Goal: Transaction & Acquisition: Purchase product/service

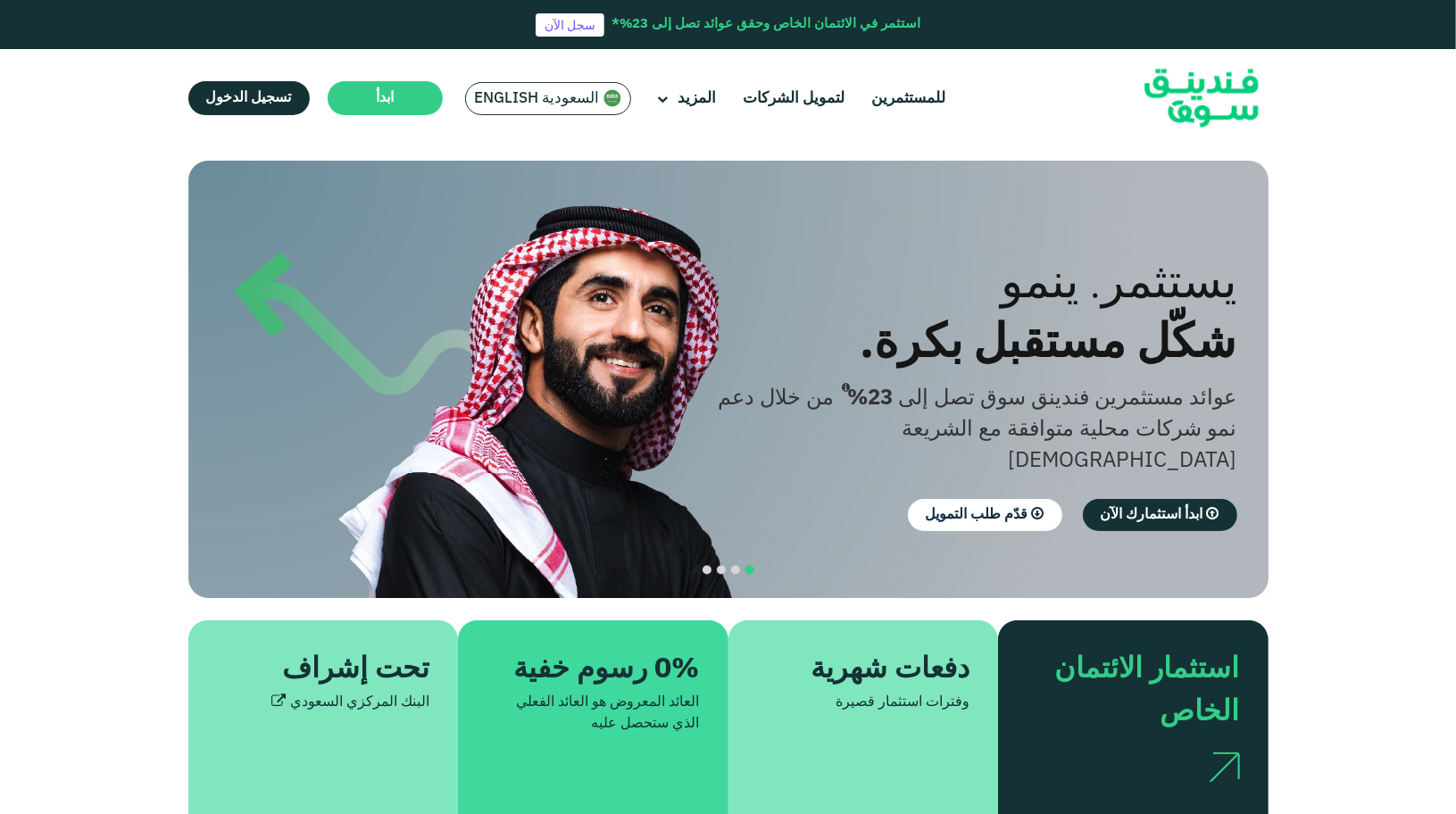
click at [531, 95] on span "السعودية English" at bounding box center [537, 98] width 125 height 21
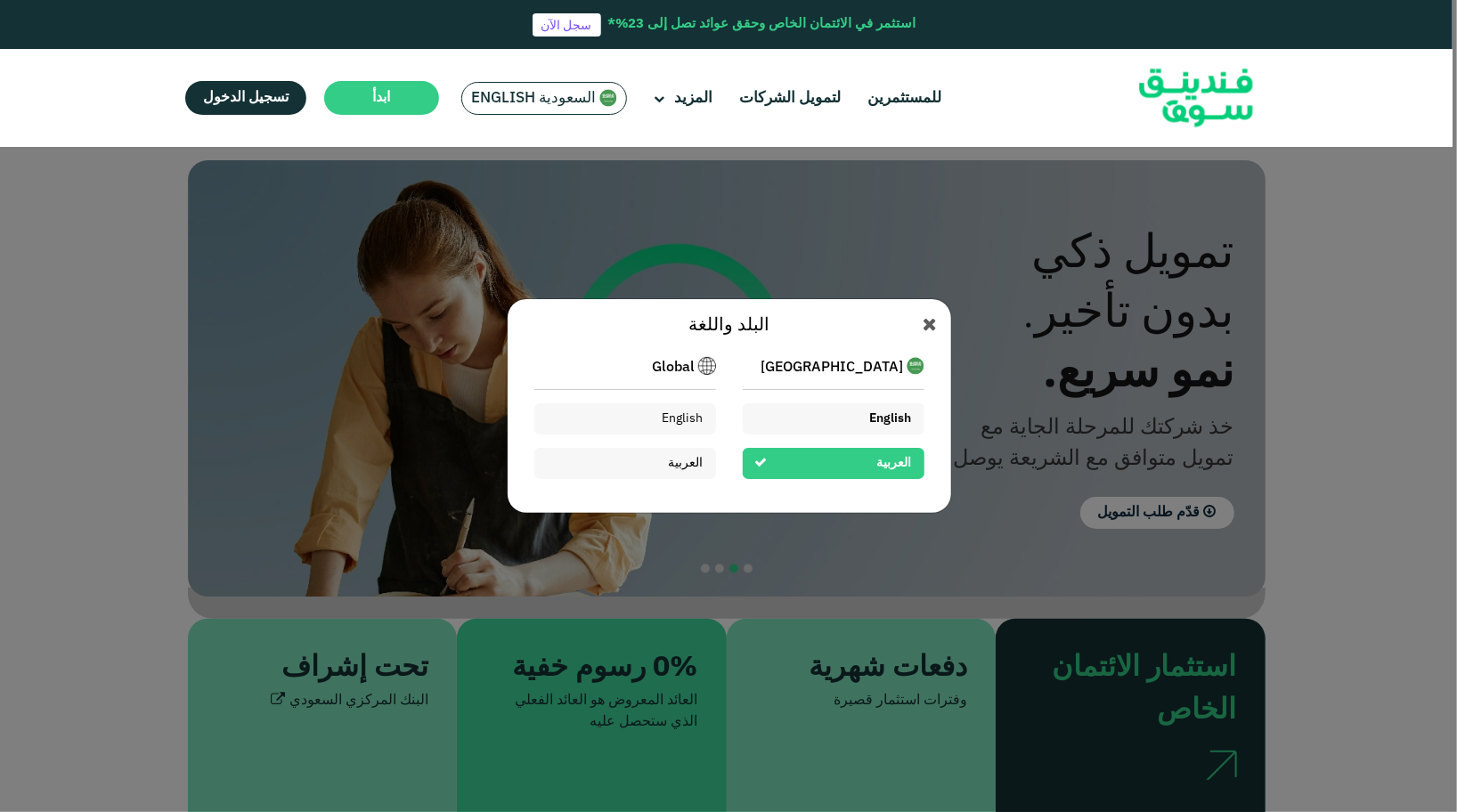
click at [870, 421] on span "English" at bounding box center [891, 418] width 42 height 12
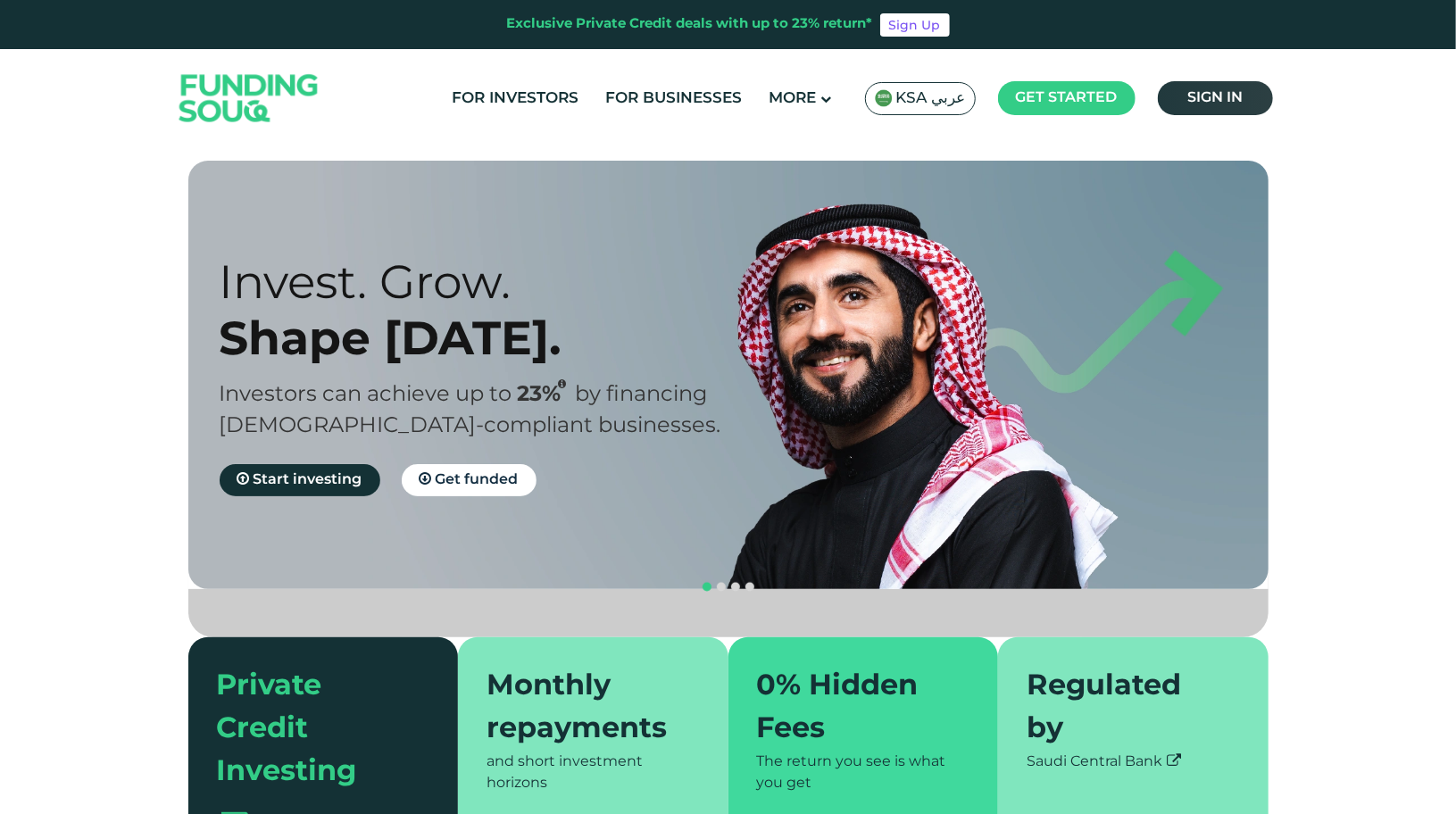
click at [1236, 96] on span "Sign in" at bounding box center [1215, 98] width 55 height 13
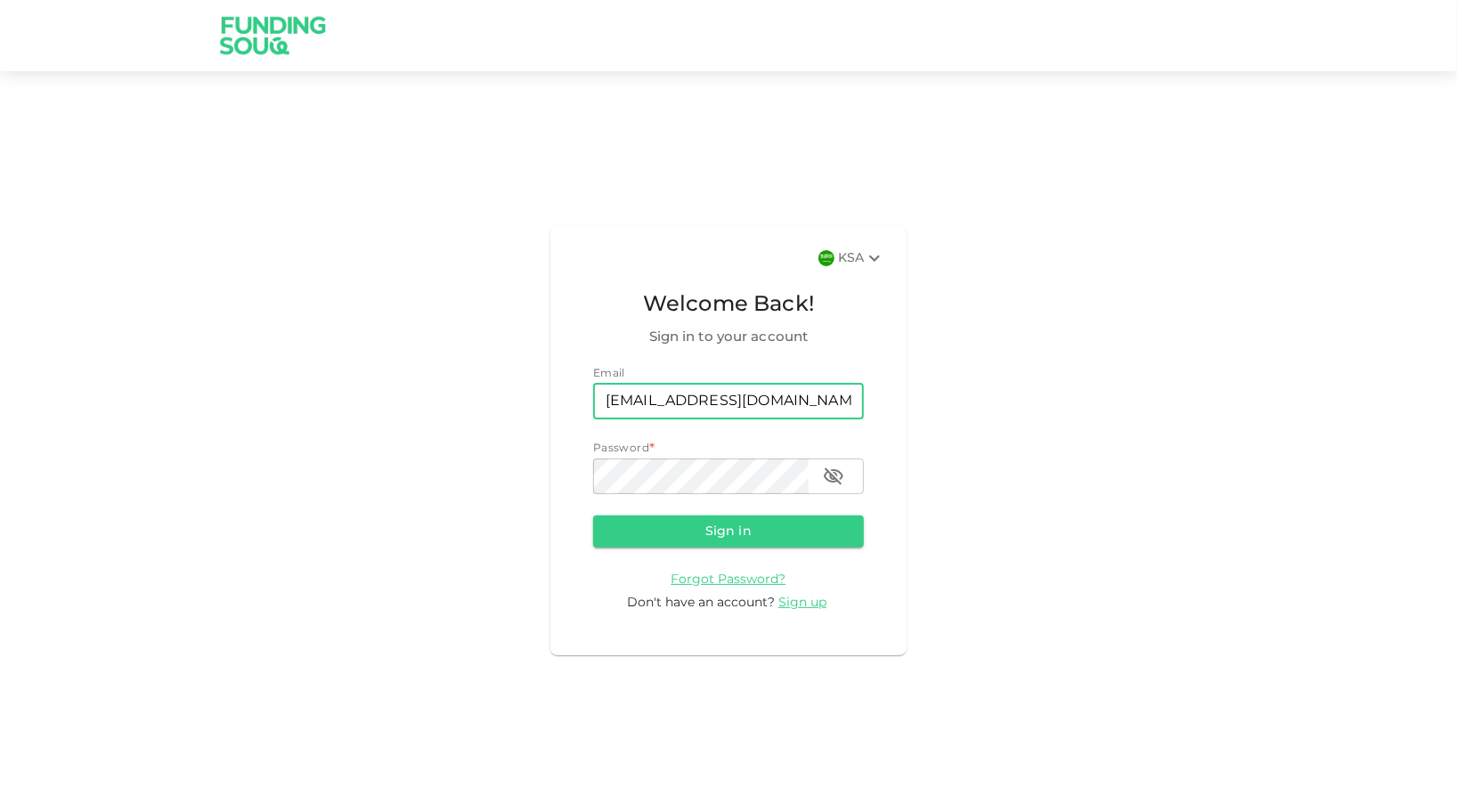
type input "ma.jaouni@gmail.com"
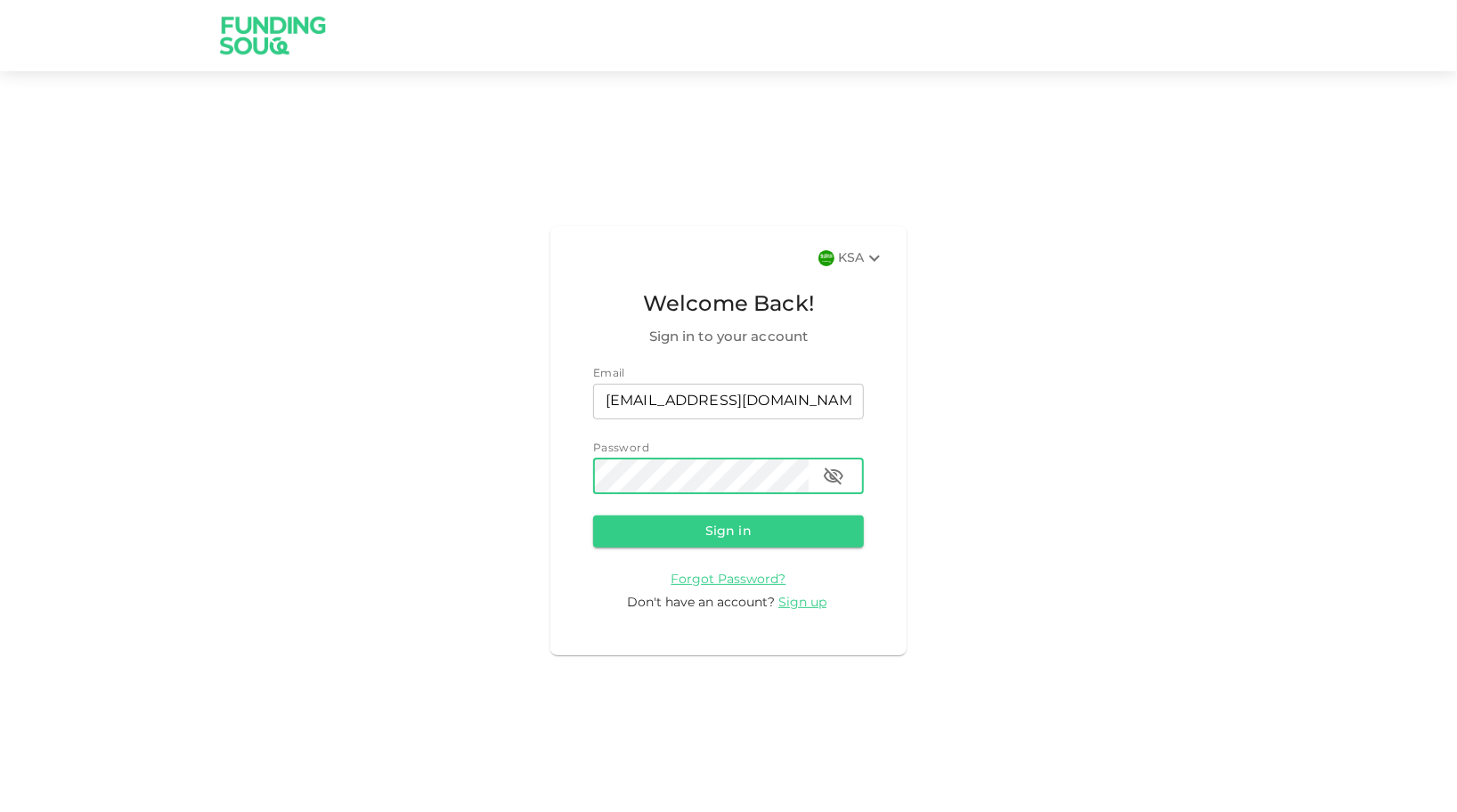
click at [837, 482] on icon "button" at bounding box center [833, 476] width 22 height 22
click at [759, 526] on button "Sign in" at bounding box center [728, 531] width 270 height 32
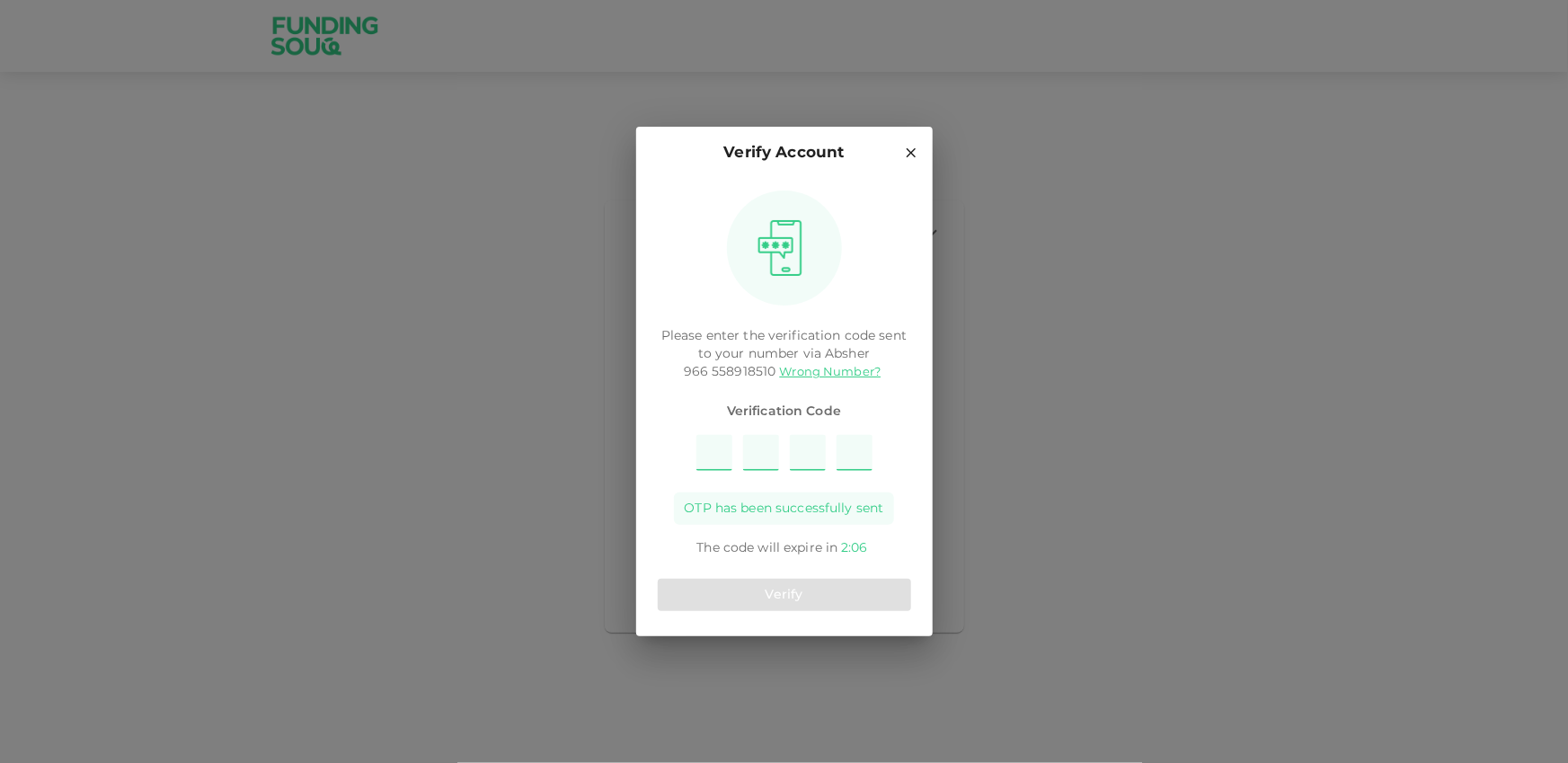
type input "7"
type input "1"
type input "3"
type input "9"
click at [798, 596] on button "Verify" at bounding box center [785, 595] width 253 height 32
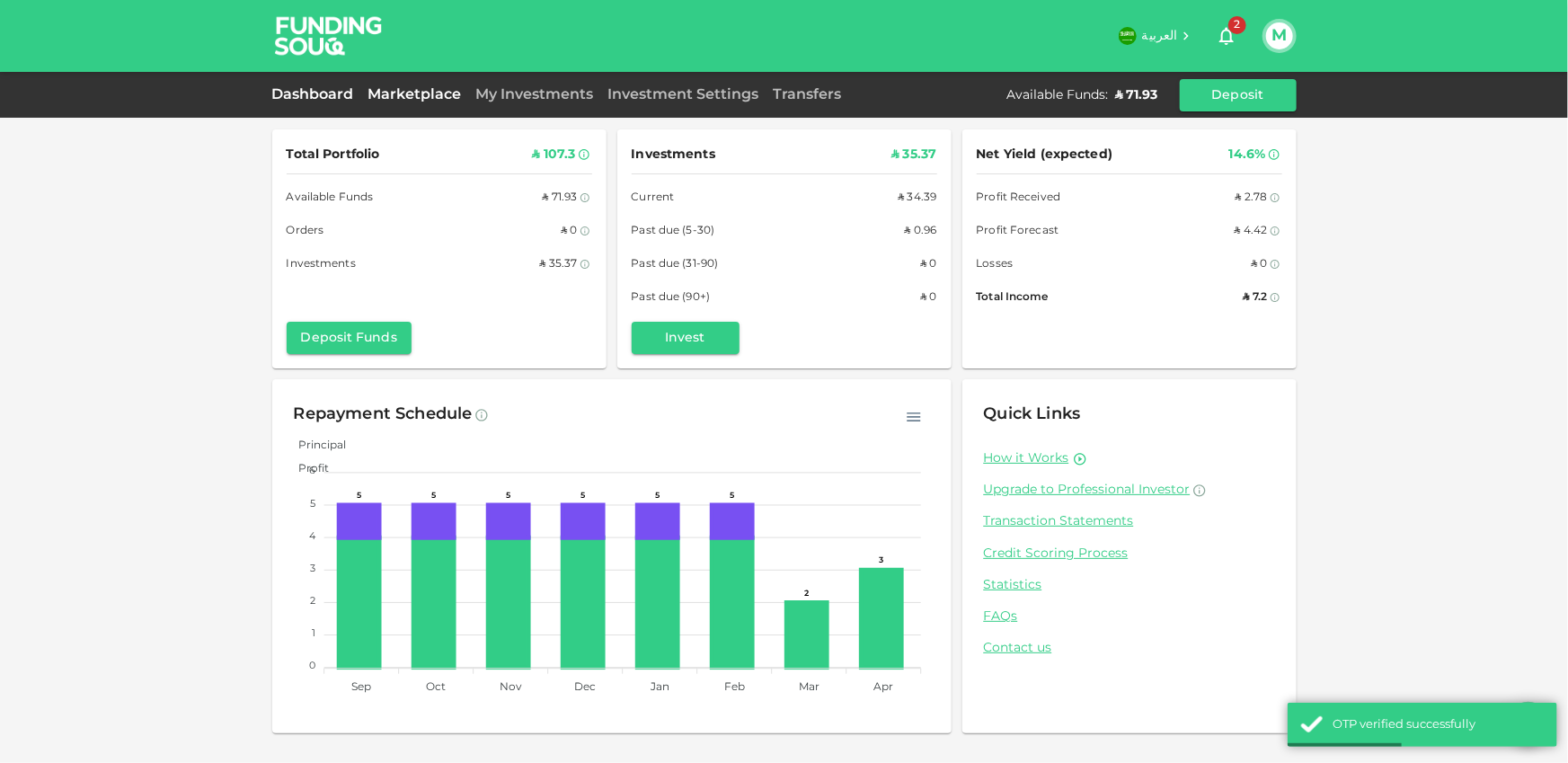
click at [439, 93] on link "Marketplace" at bounding box center [416, 94] width 108 height 13
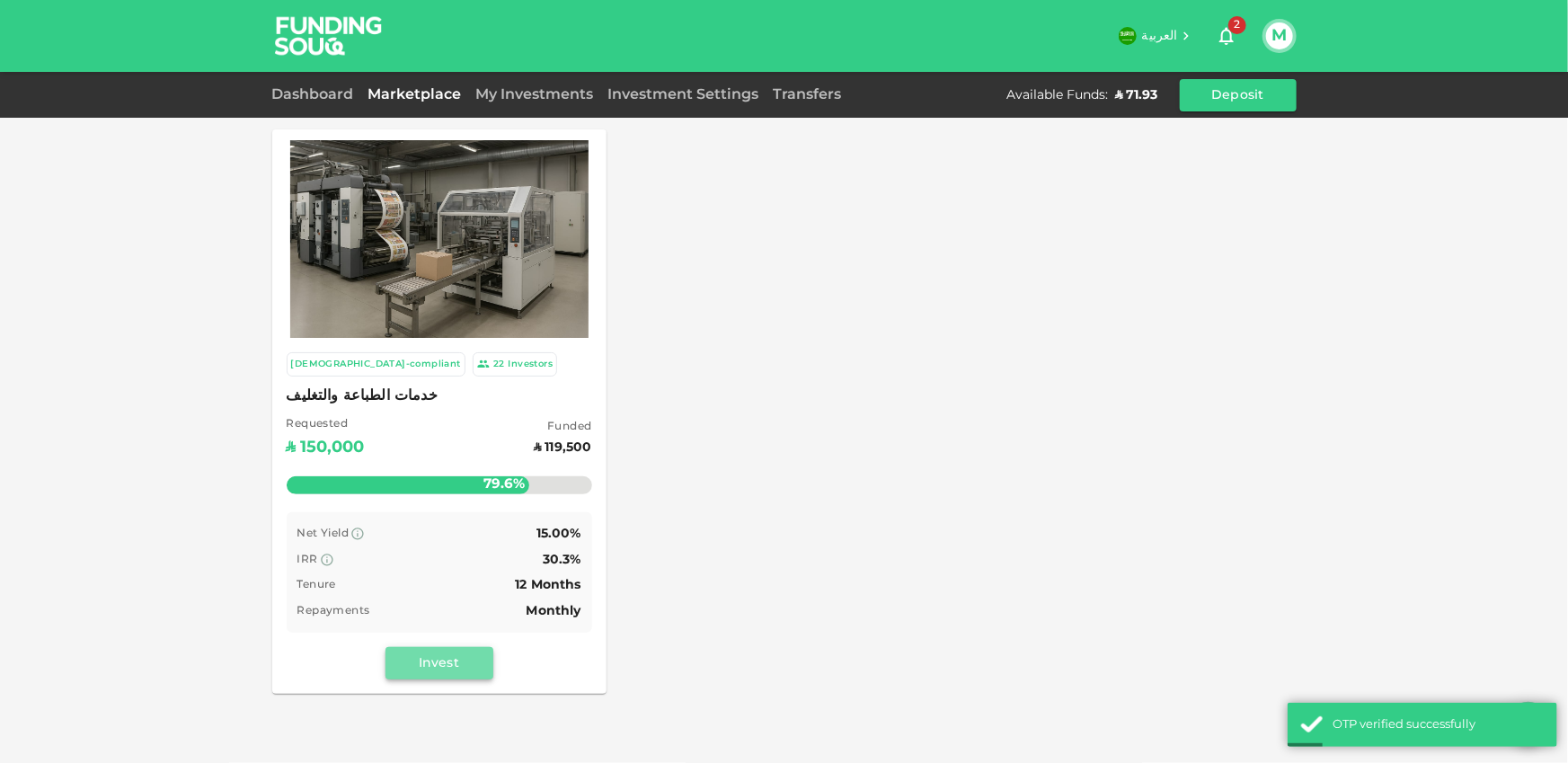
click at [447, 666] on button "Invest" at bounding box center [439, 663] width 108 height 32
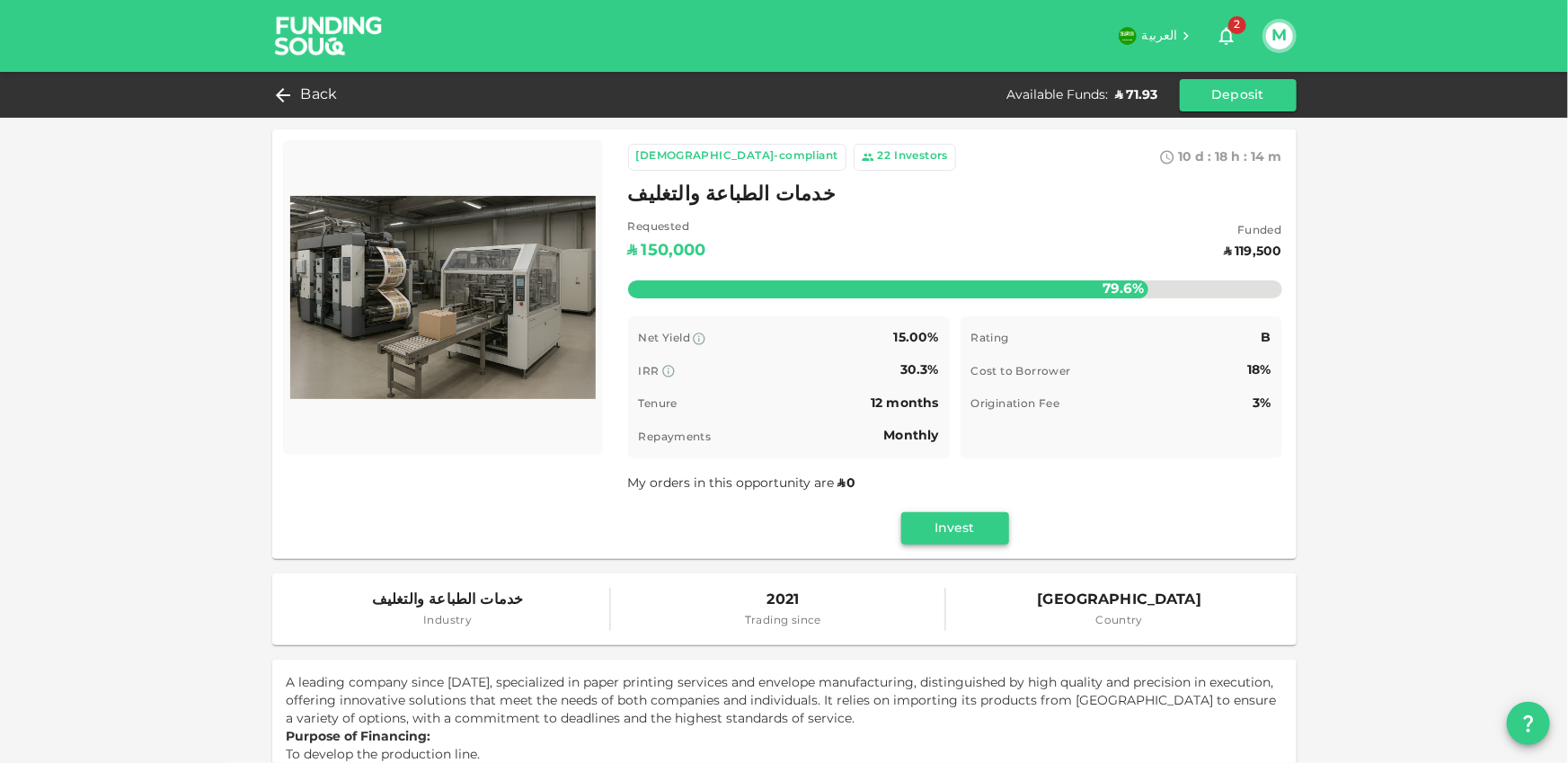
click at [967, 529] on button "Invest" at bounding box center [955, 528] width 108 height 32
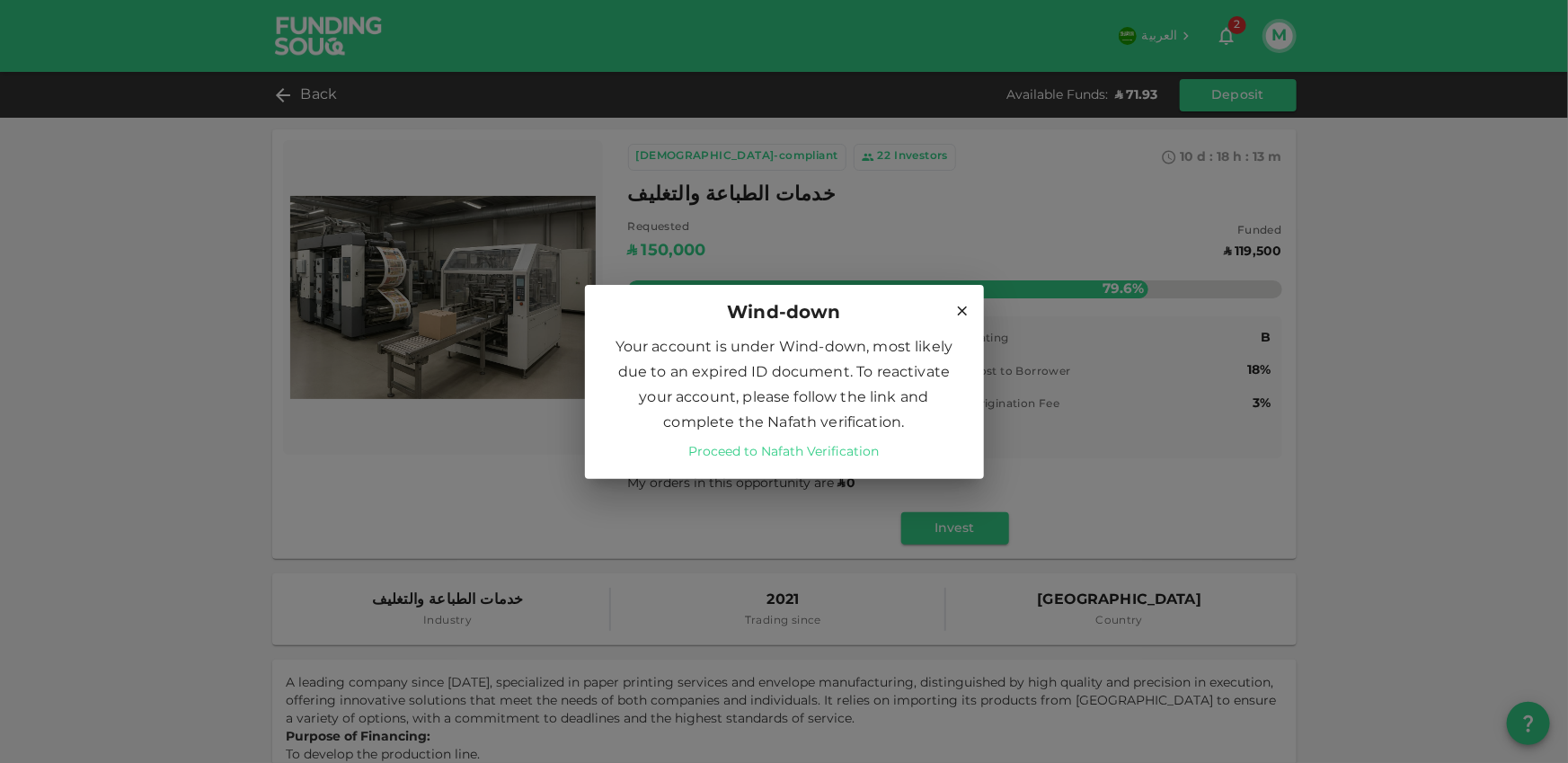
click at [839, 448] on link "Proceed to Nafath Verification" at bounding box center [785, 451] width 191 height 18
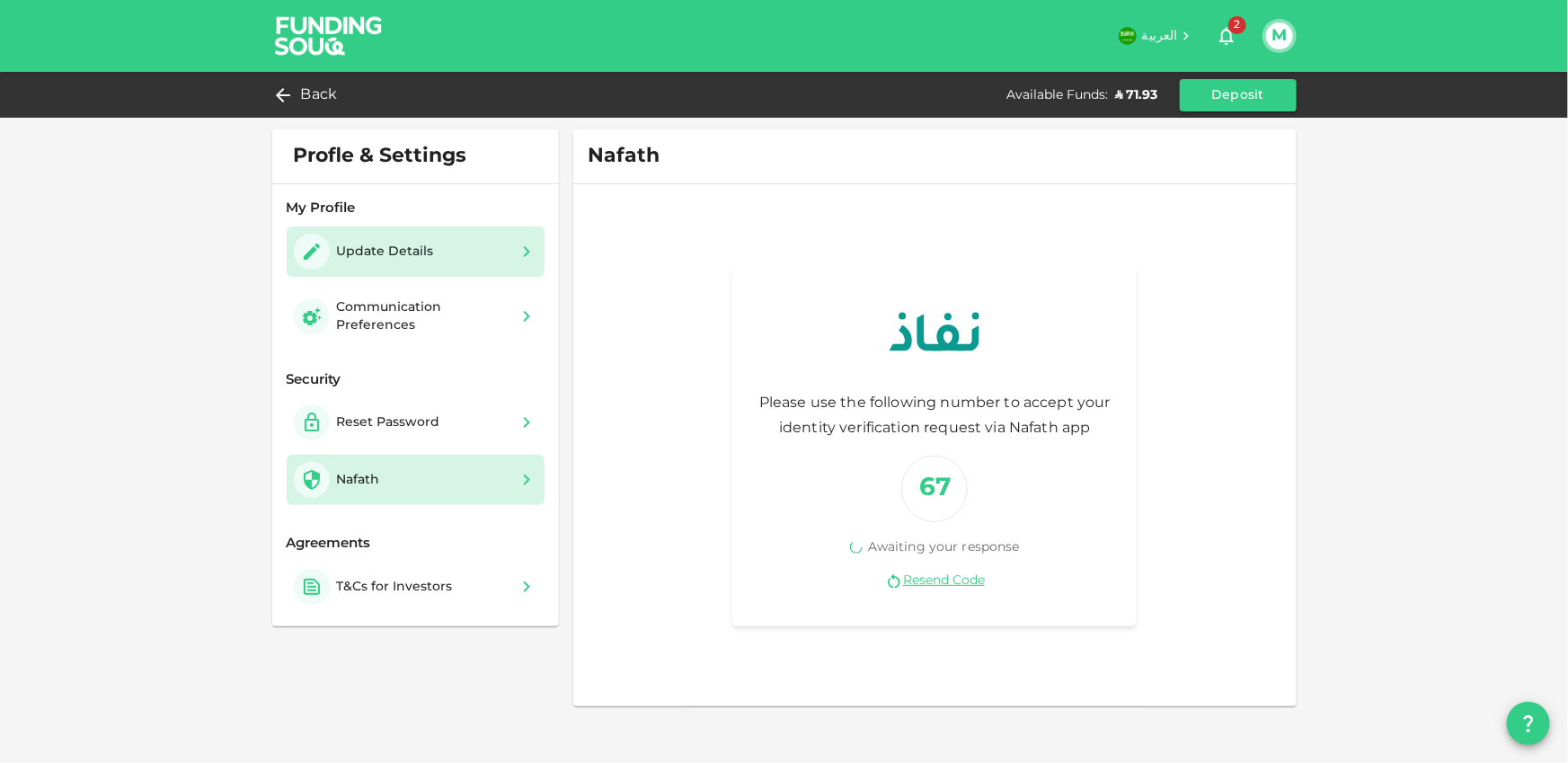
click at [457, 261] on div "Update Details" at bounding box center [416, 251] width 245 height 36
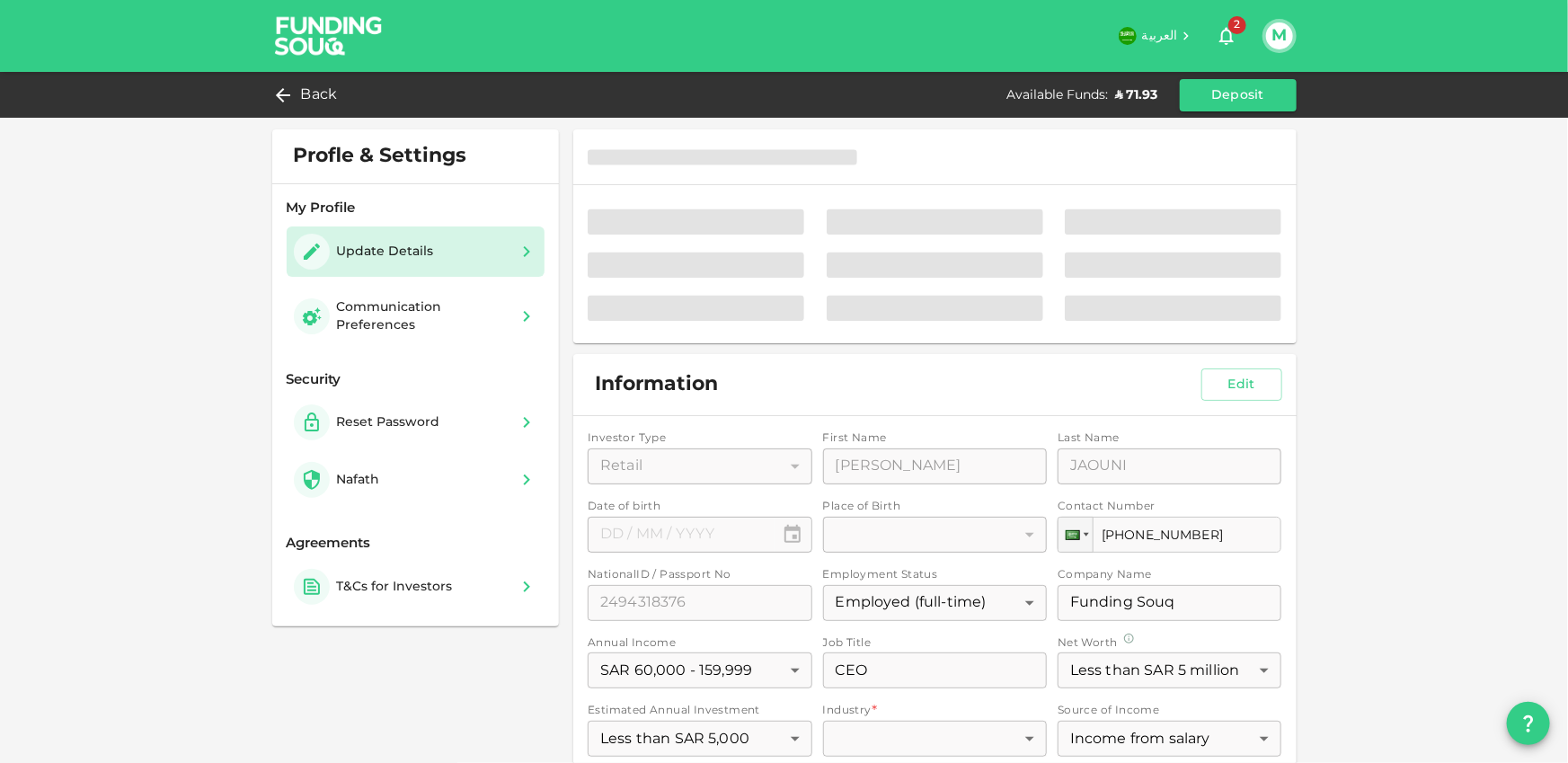
type input "⁦⁨05⁩ / ⁨06⁩ / ⁨1991⁩⁩"
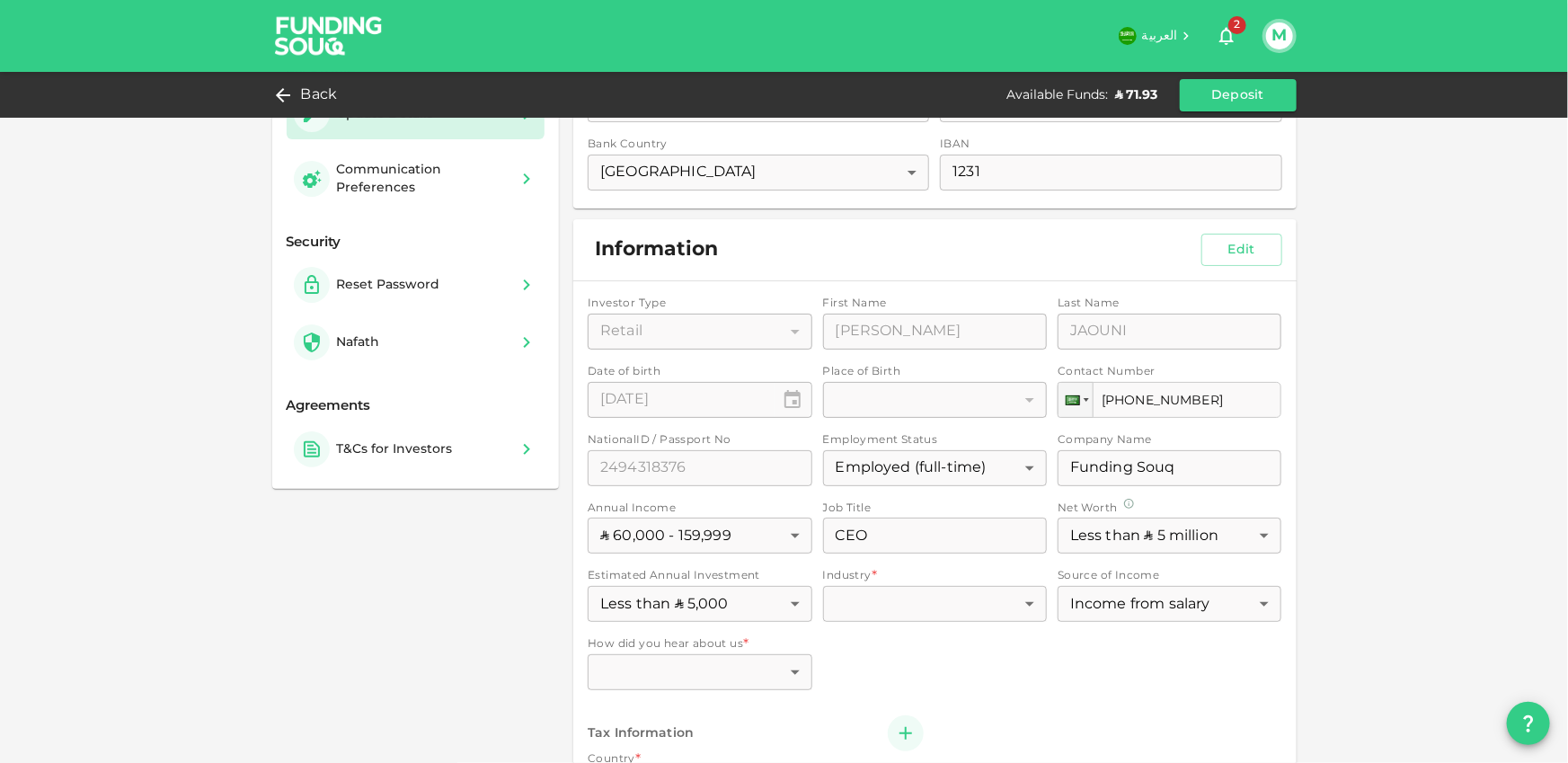
scroll to position [140, 0]
click at [1243, 248] on button "Edit" at bounding box center [1242, 247] width 81 height 32
click at [733, 473] on div "NationalID / Passport No 2494318376 NationalID / Passport No" at bounding box center [699, 467] width 224 height 40
drag, startPoint x: 720, startPoint y: 466, endPoint x: 629, endPoint y: 476, distance: 91.5
click at [629, 476] on div "NationalID / Passport No 2494318376 NationalID / Passport No" at bounding box center [699, 467] width 224 height 40
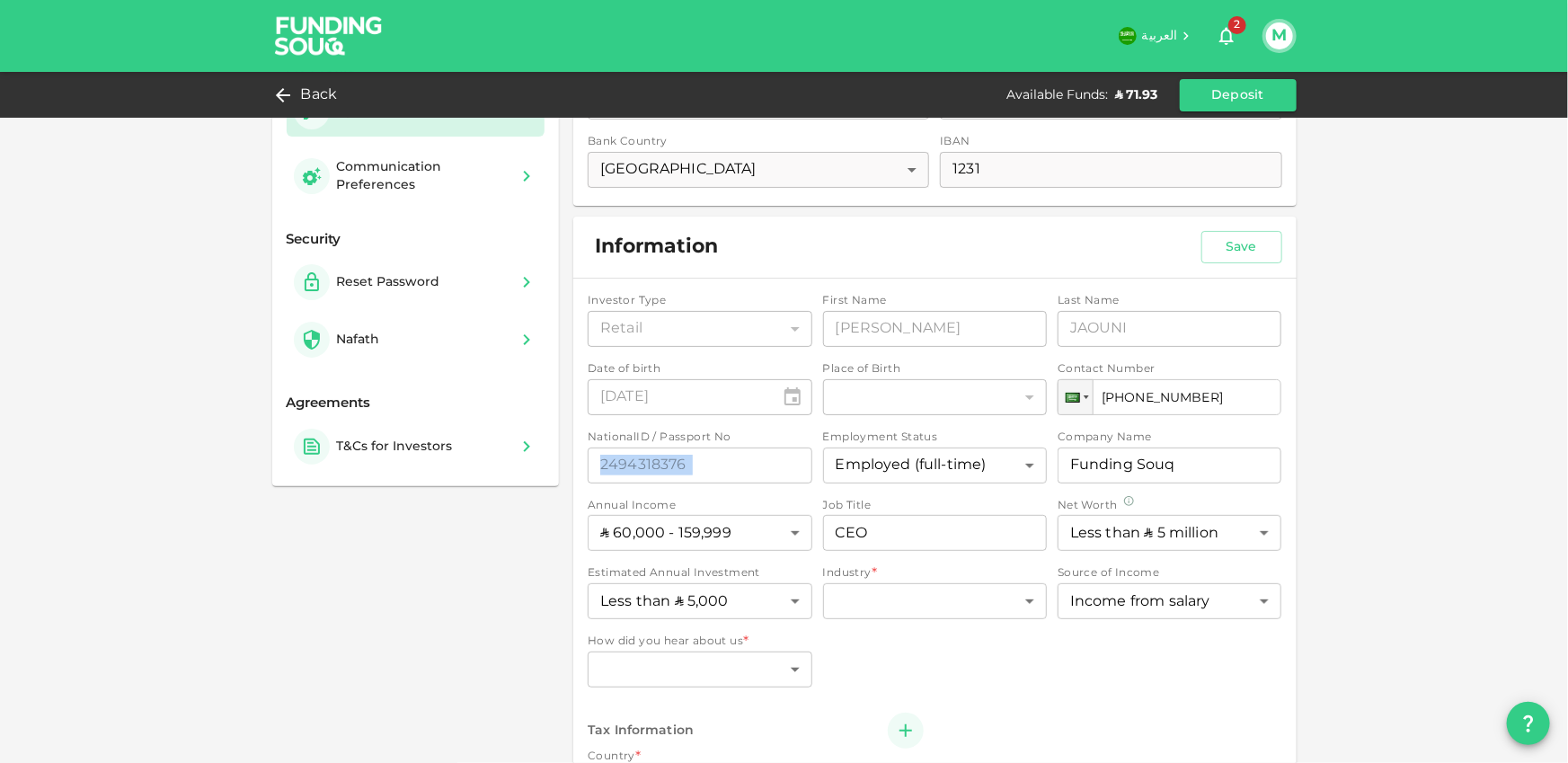
click at [682, 468] on div "NationalID / Passport No 2494318376 NationalID / Passport No" at bounding box center [699, 467] width 224 height 40
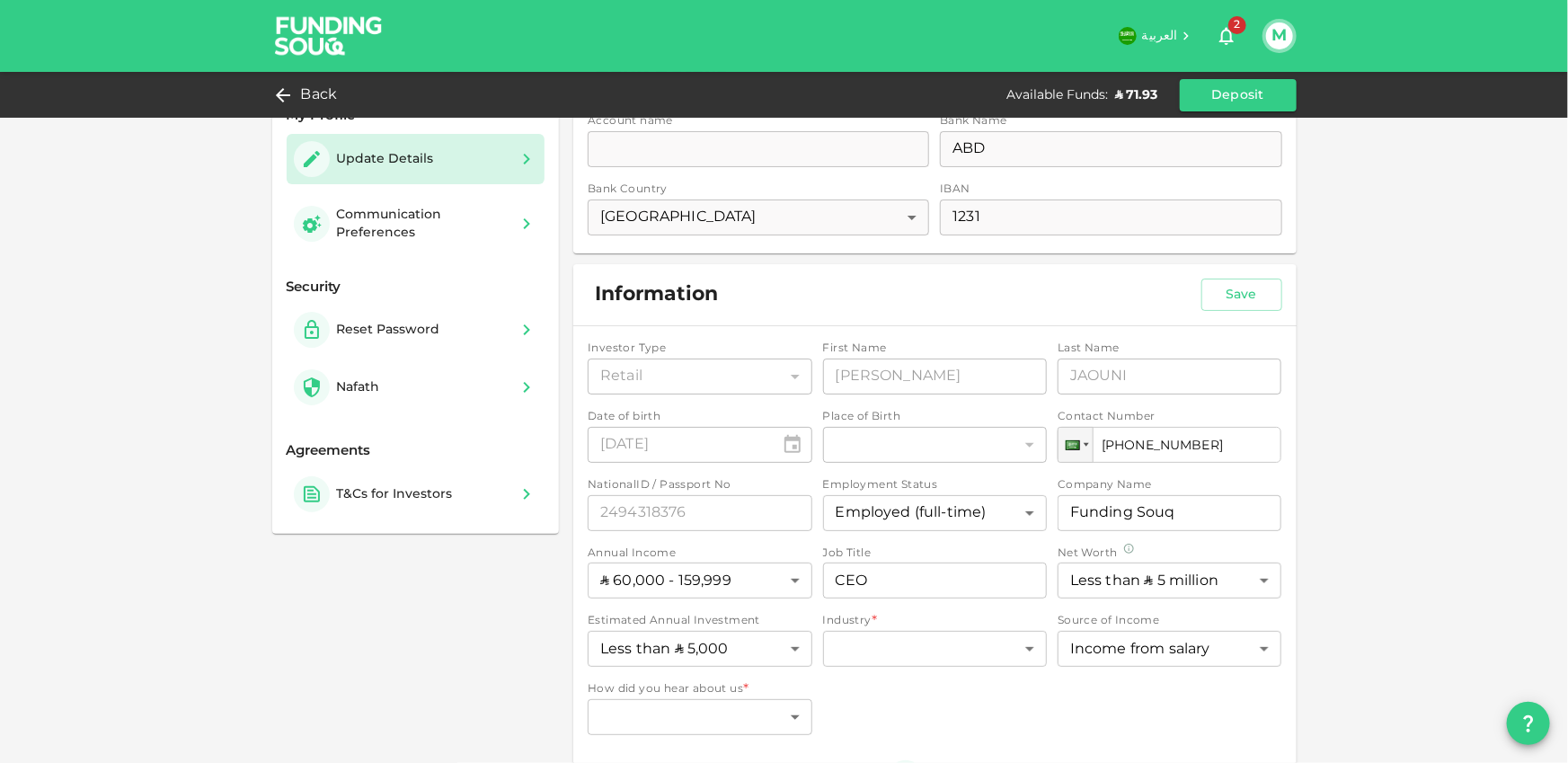
scroll to position [60, 0]
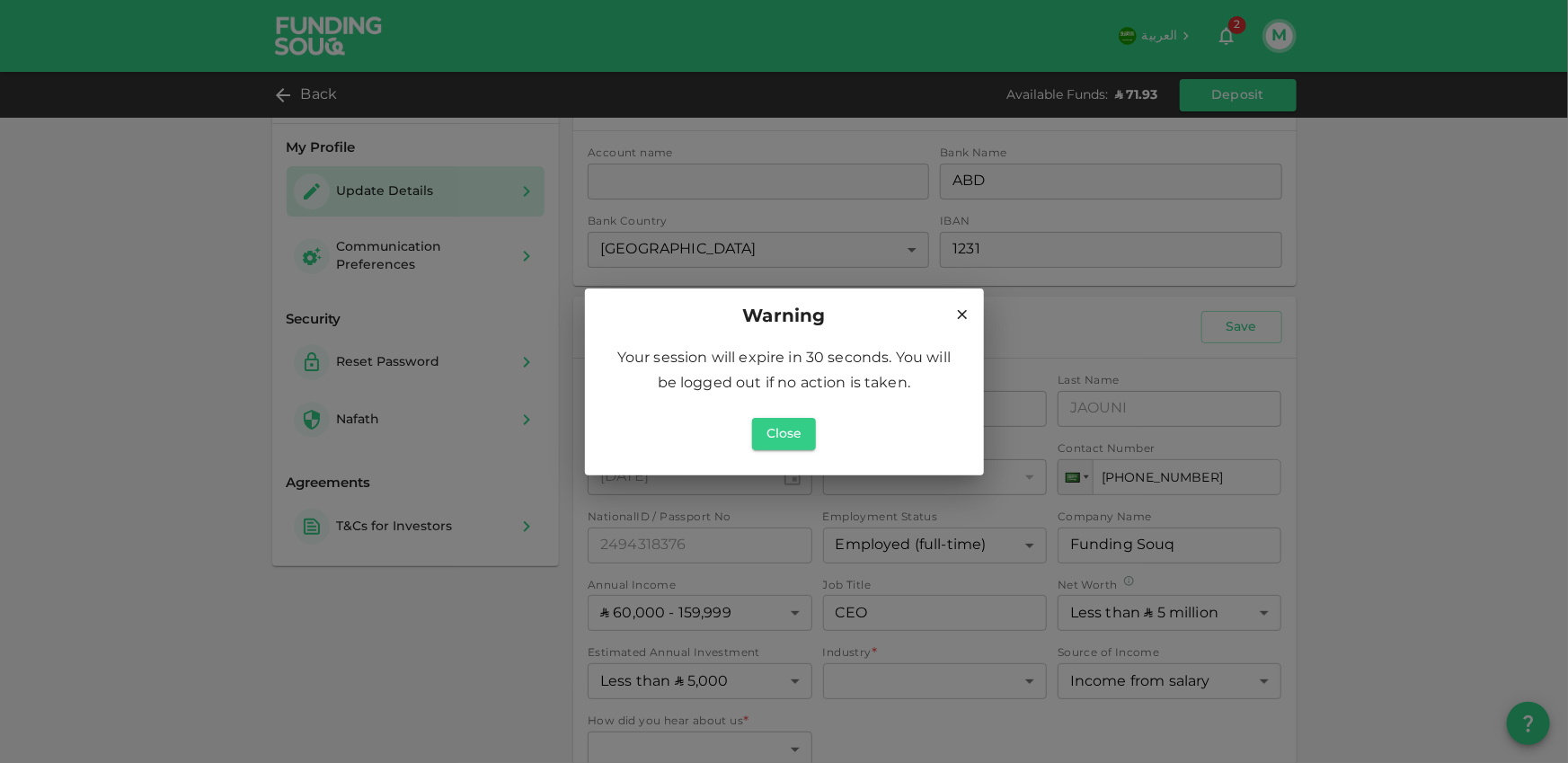
click at [973, 319] on h2 "Warning" at bounding box center [784, 316] width 399 height 58
click at [971, 316] on h2 "Warning" at bounding box center [784, 316] width 399 height 58
click at [967, 314] on icon at bounding box center [962, 314] width 16 height 16
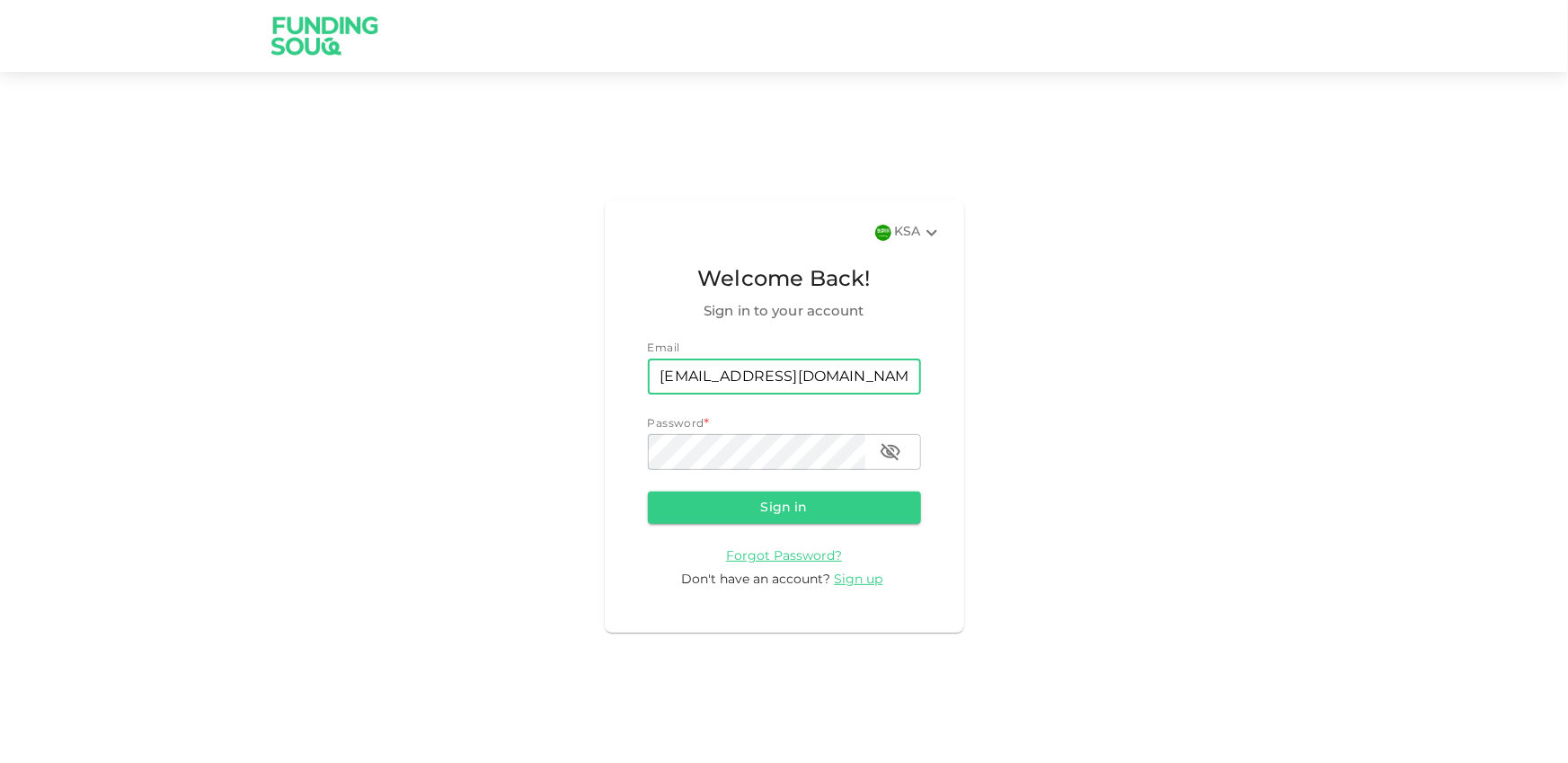
type input "[EMAIL_ADDRESS][DOMAIN_NAME]"
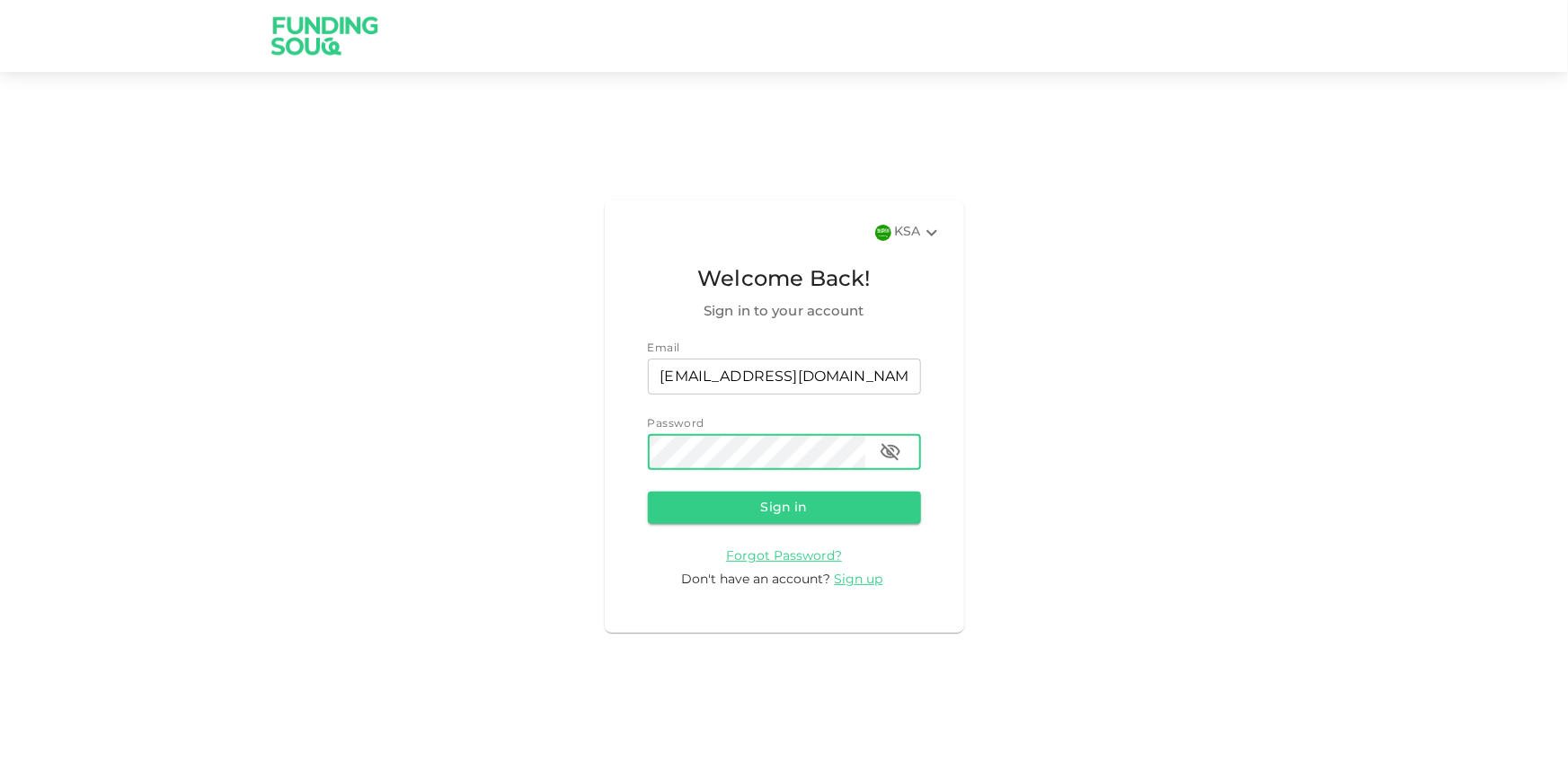
click at [887, 450] on icon "button" at bounding box center [891, 451] width 22 height 22
click at [648, 491] on button "Sign in" at bounding box center [784, 507] width 273 height 32
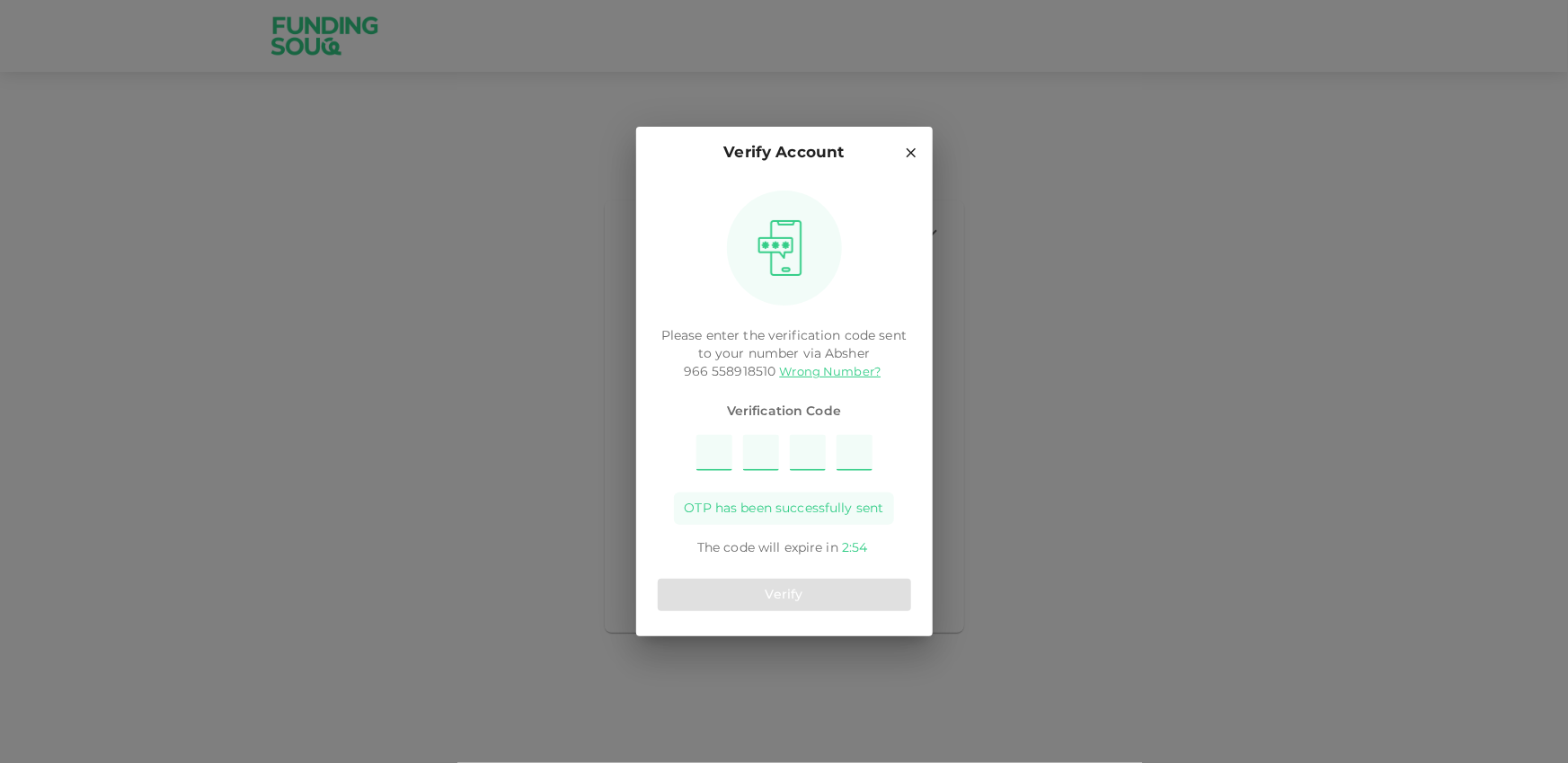
type input "9"
type input "3"
type input "7"
type input "5"
click at [772, 602] on button "Verify" at bounding box center [785, 595] width 253 height 32
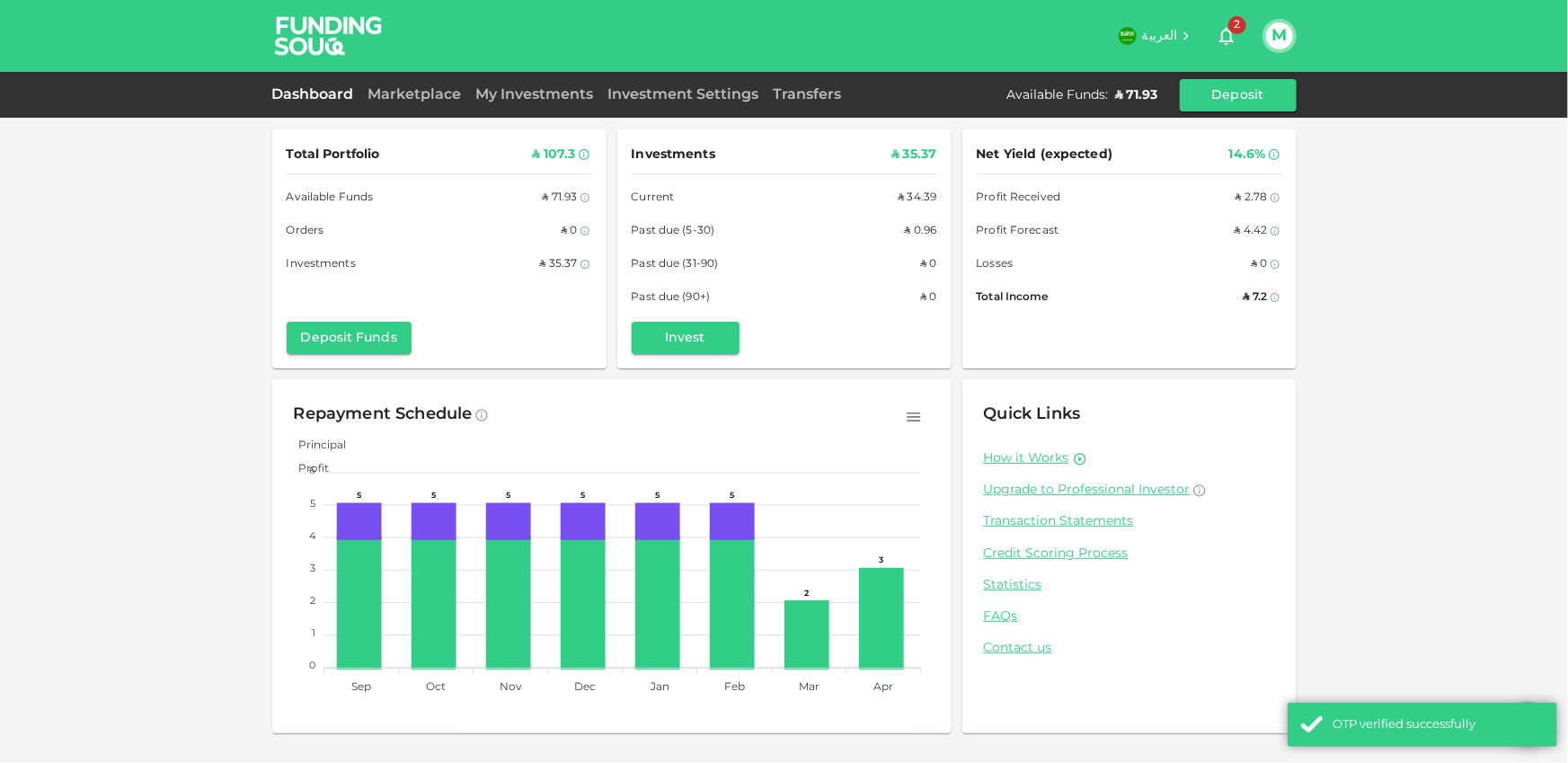
click at [1295, 30] on div "M" at bounding box center [1280, 36] width 34 height 34
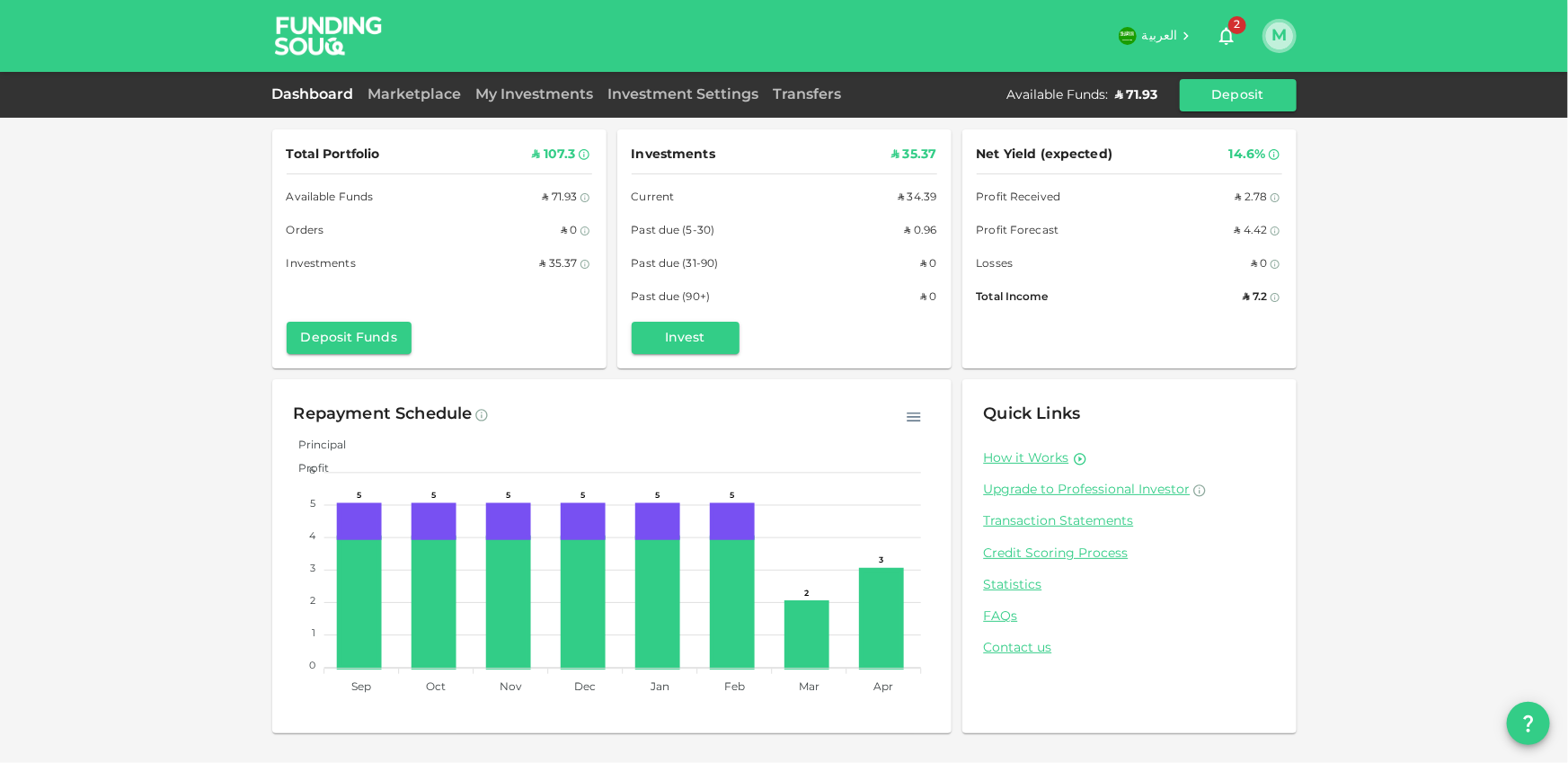
click at [1287, 38] on button "M" at bounding box center [1280, 36] width 27 height 27
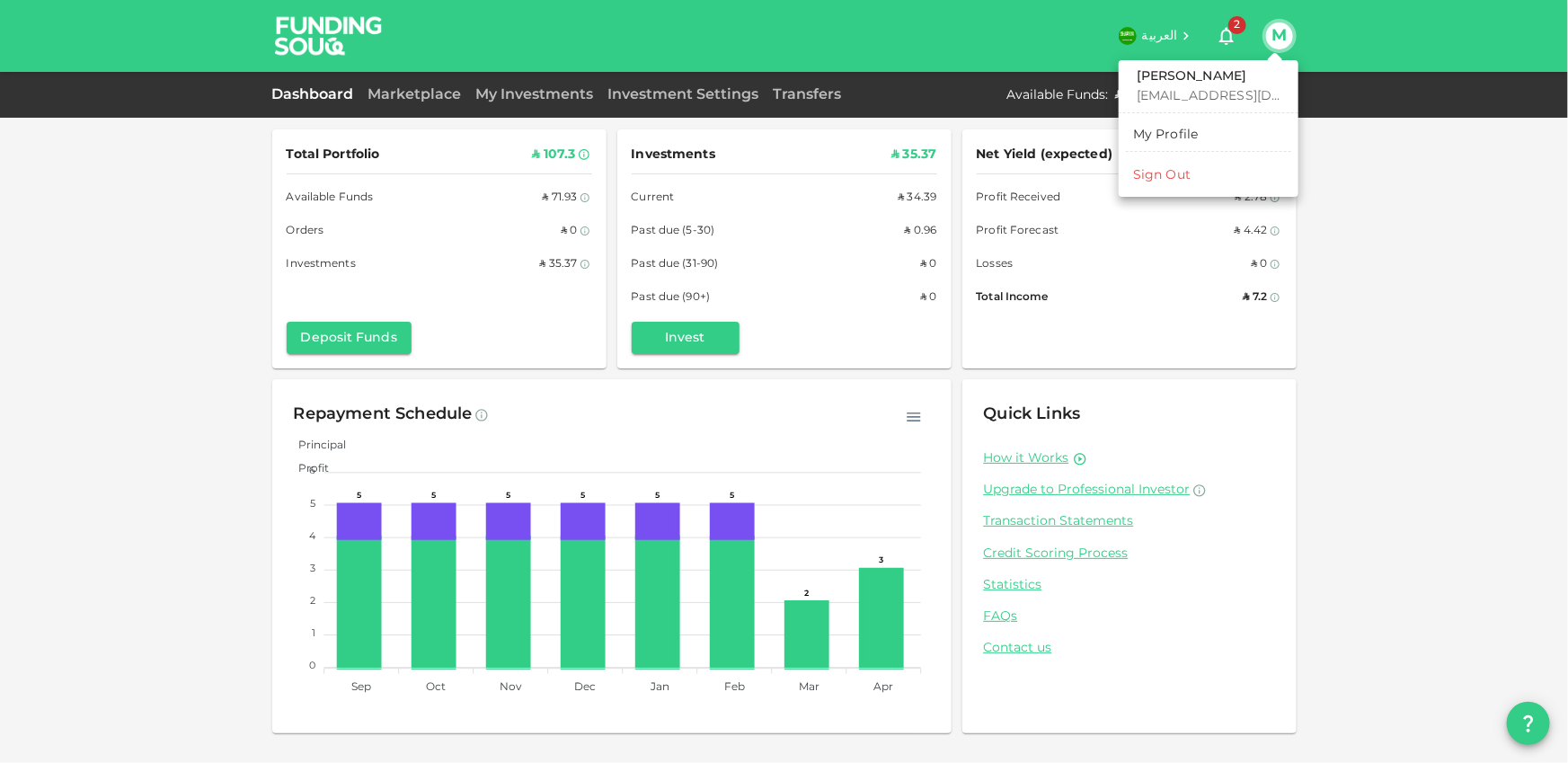
click at [1219, 133] on link "My Profile" at bounding box center [1208, 135] width 165 height 28
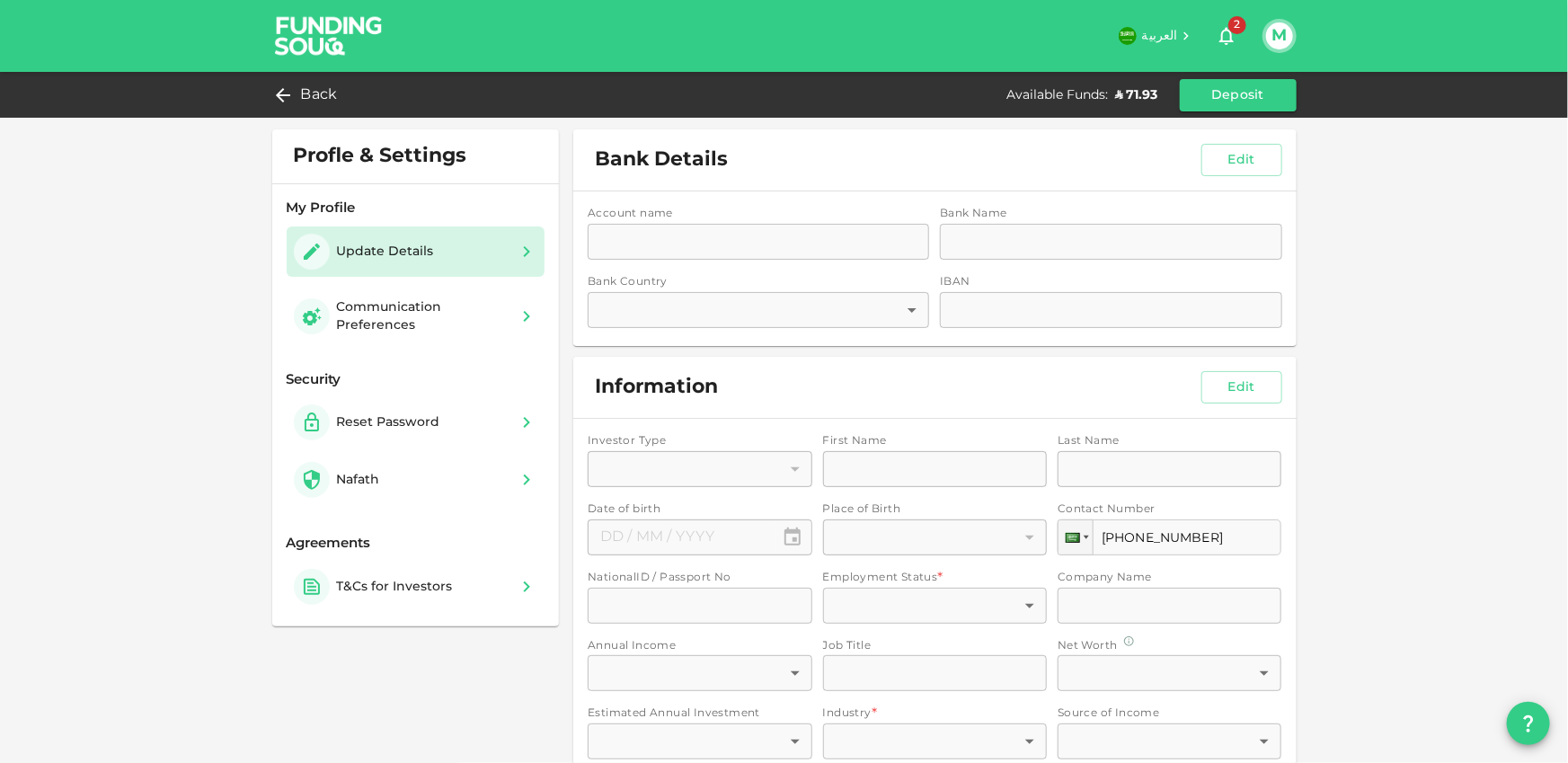
type input "1"
type input "MARTIN"
type input "JAOUNI"
type input "2494318377"
type input "1"
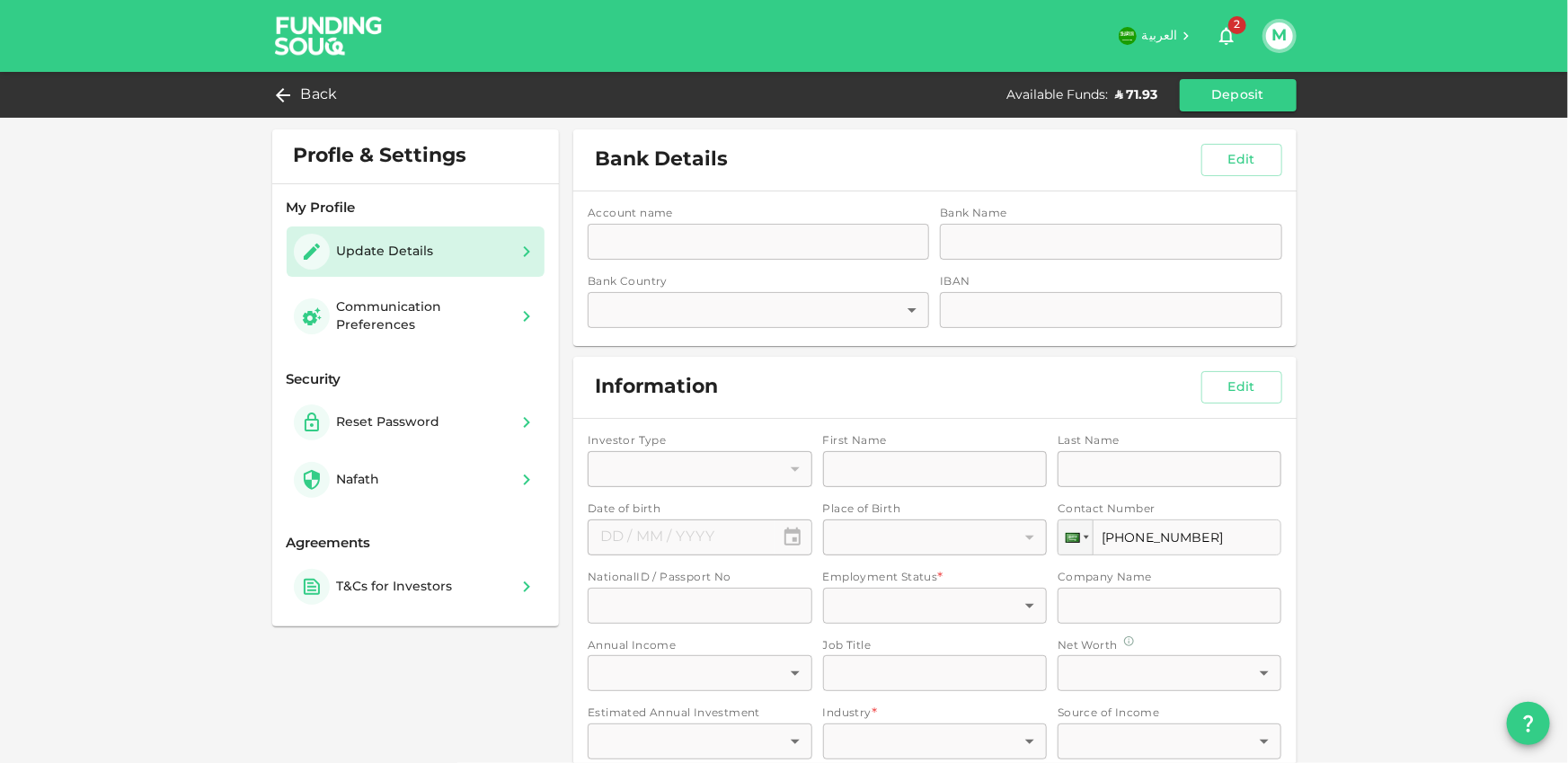
type input "Funding Souq"
type input "2"
type input "CEO"
type input "1"
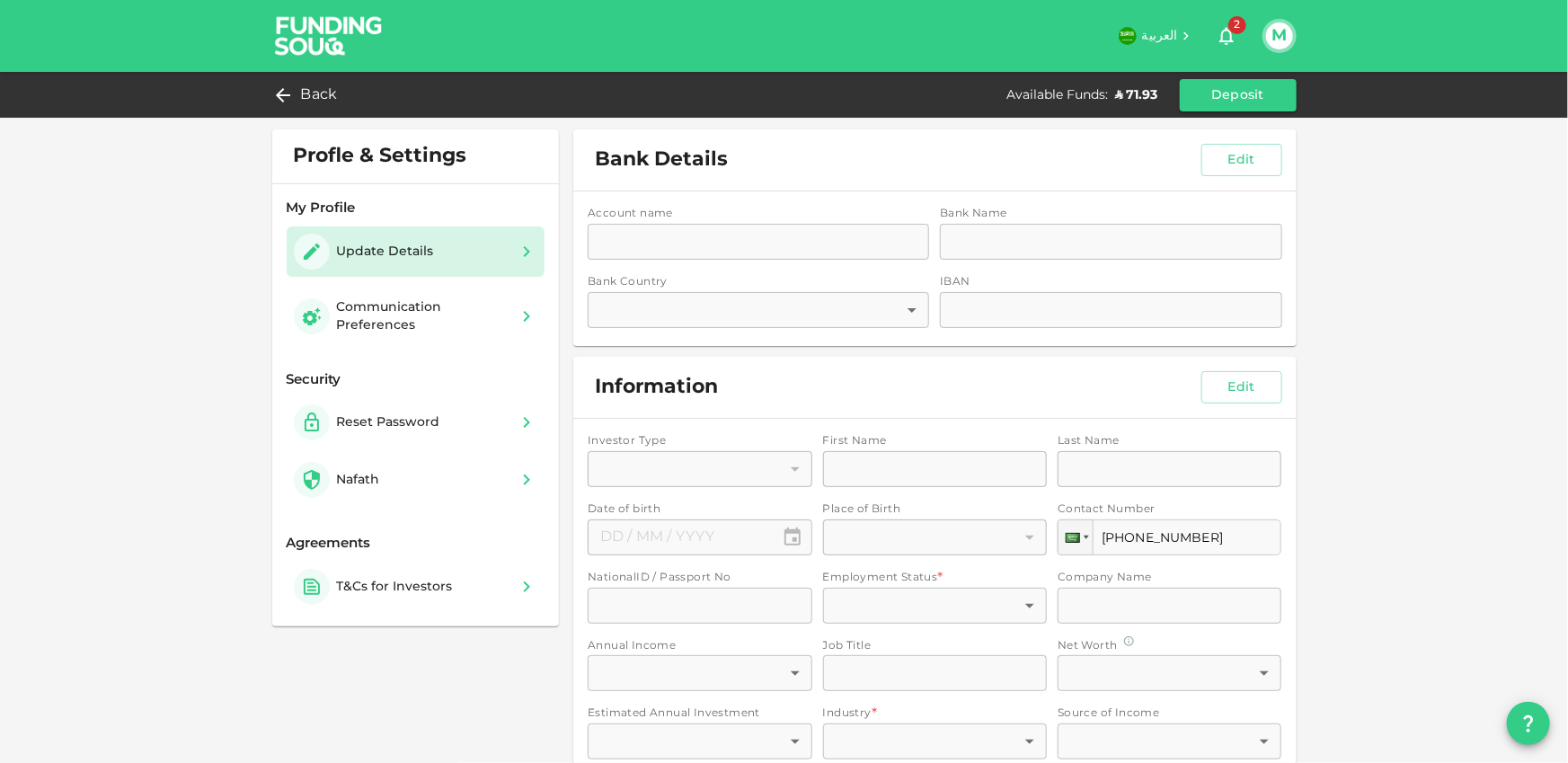
type input "1"
type input "⁦⁨05⁩ / ⁨06⁩ / ⁨1991⁩⁩"
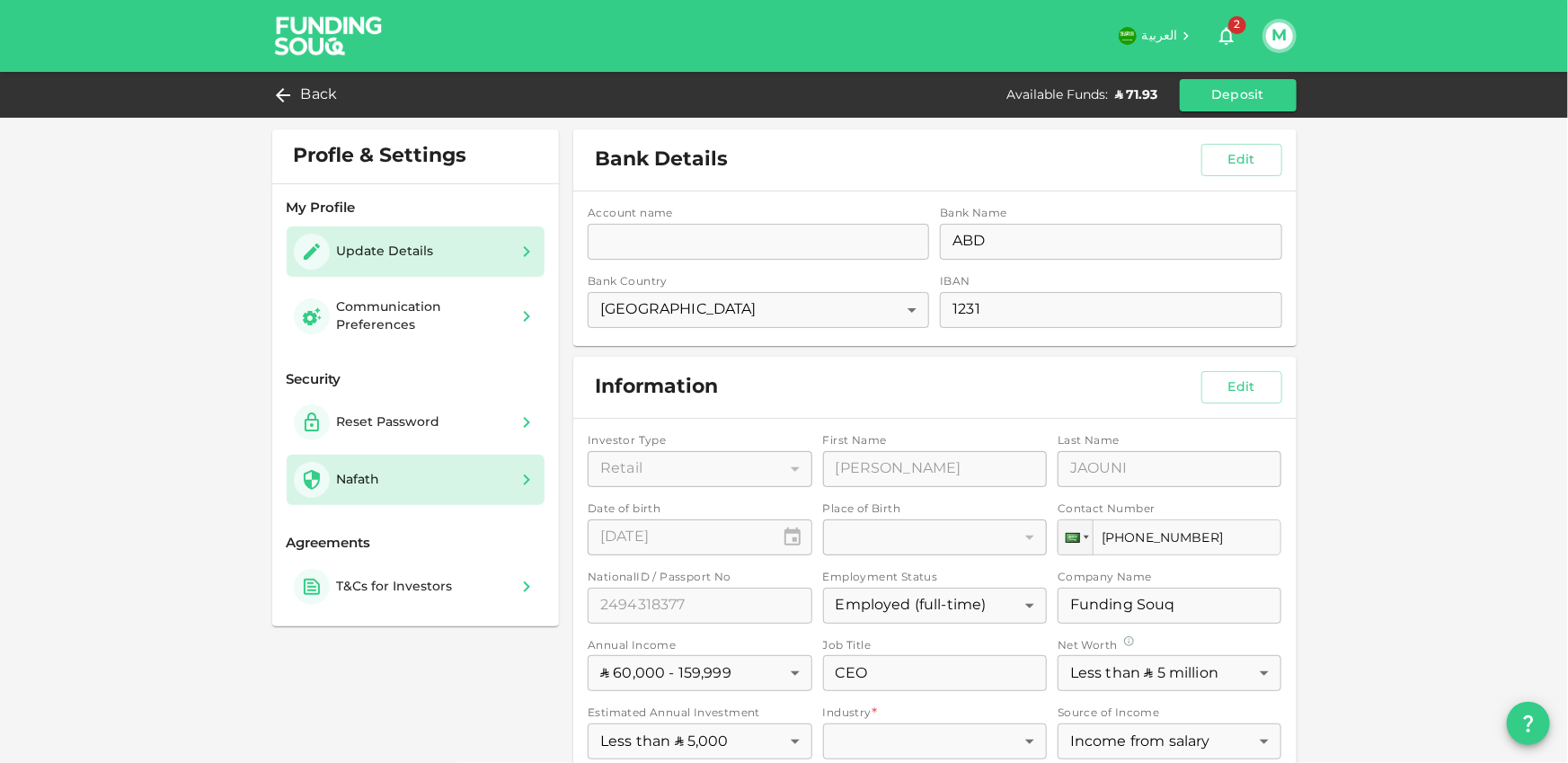
click at [464, 487] on div "Nafath" at bounding box center [416, 480] width 245 height 36
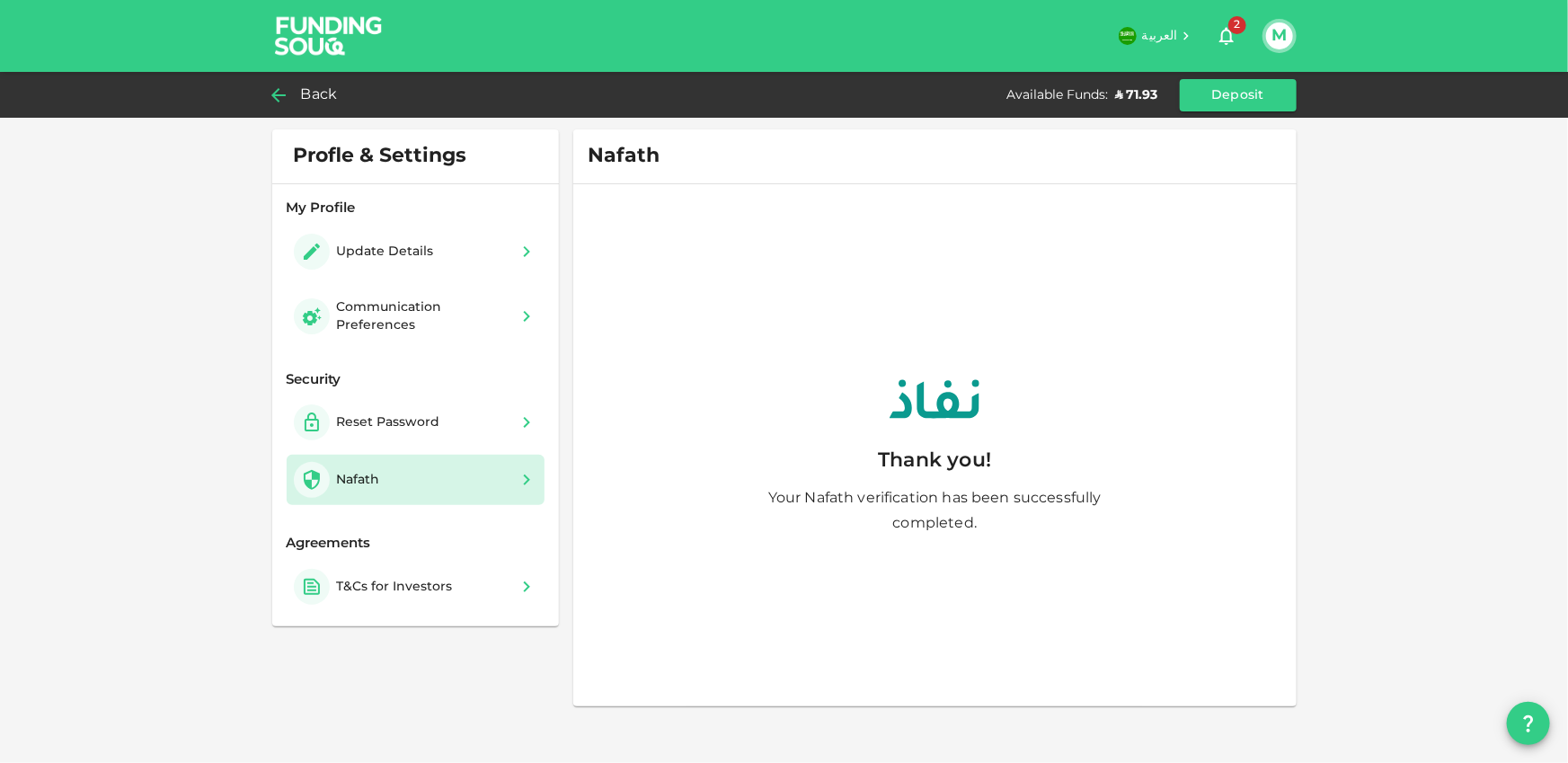
click at [309, 101] on span "Back" at bounding box center [319, 95] width 37 height 25
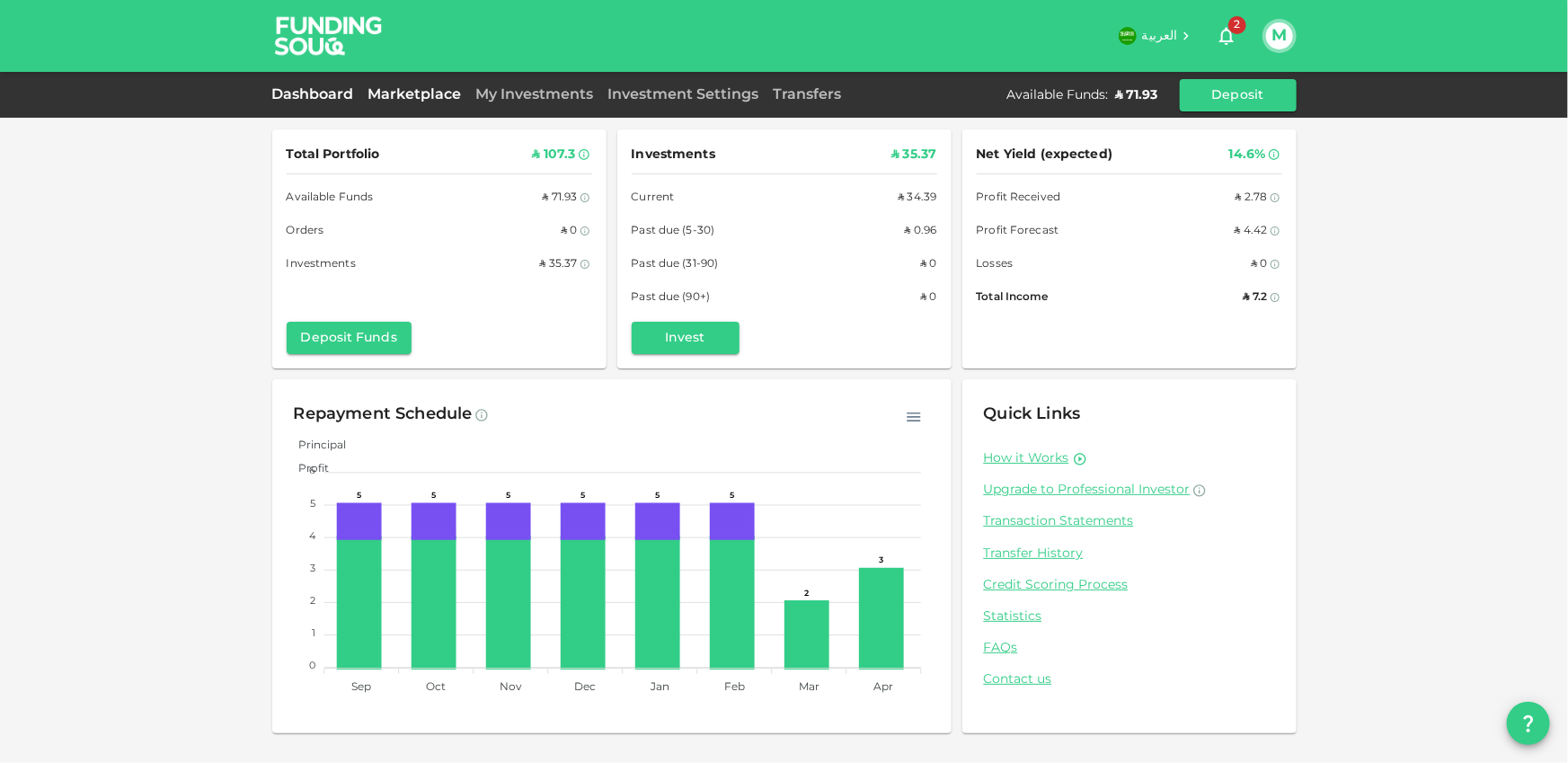
click at [426, 90] on link "Marketplace" at bounding box center [416, 94] width 108 height 13
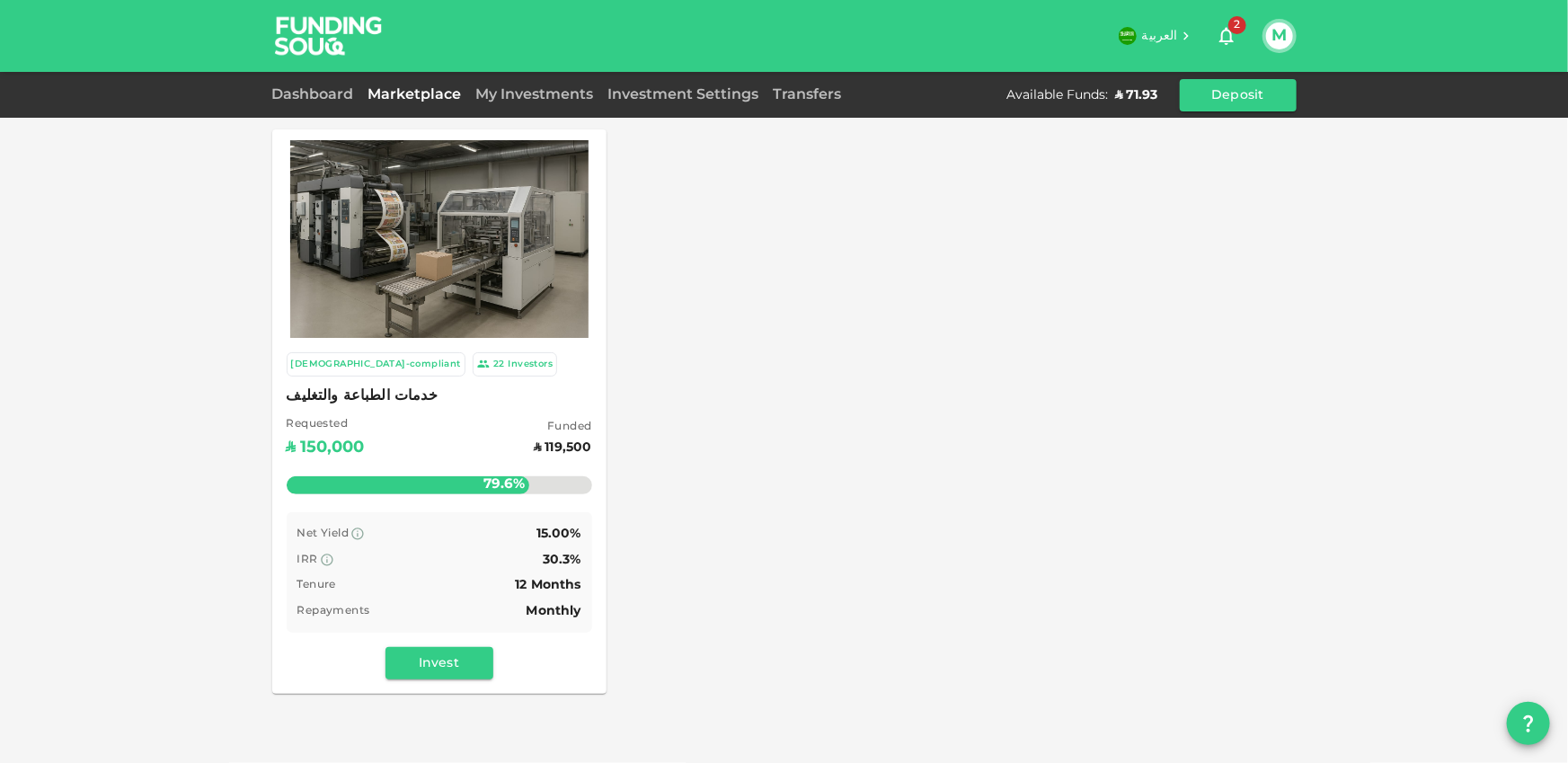
click at [460, 643] on div "Sharia-compliant 22 Investors خدمات الطباعة والتغليف Requested ʢ 150,000 Funded…" at bounding box center [439, 516] width 334 height 356
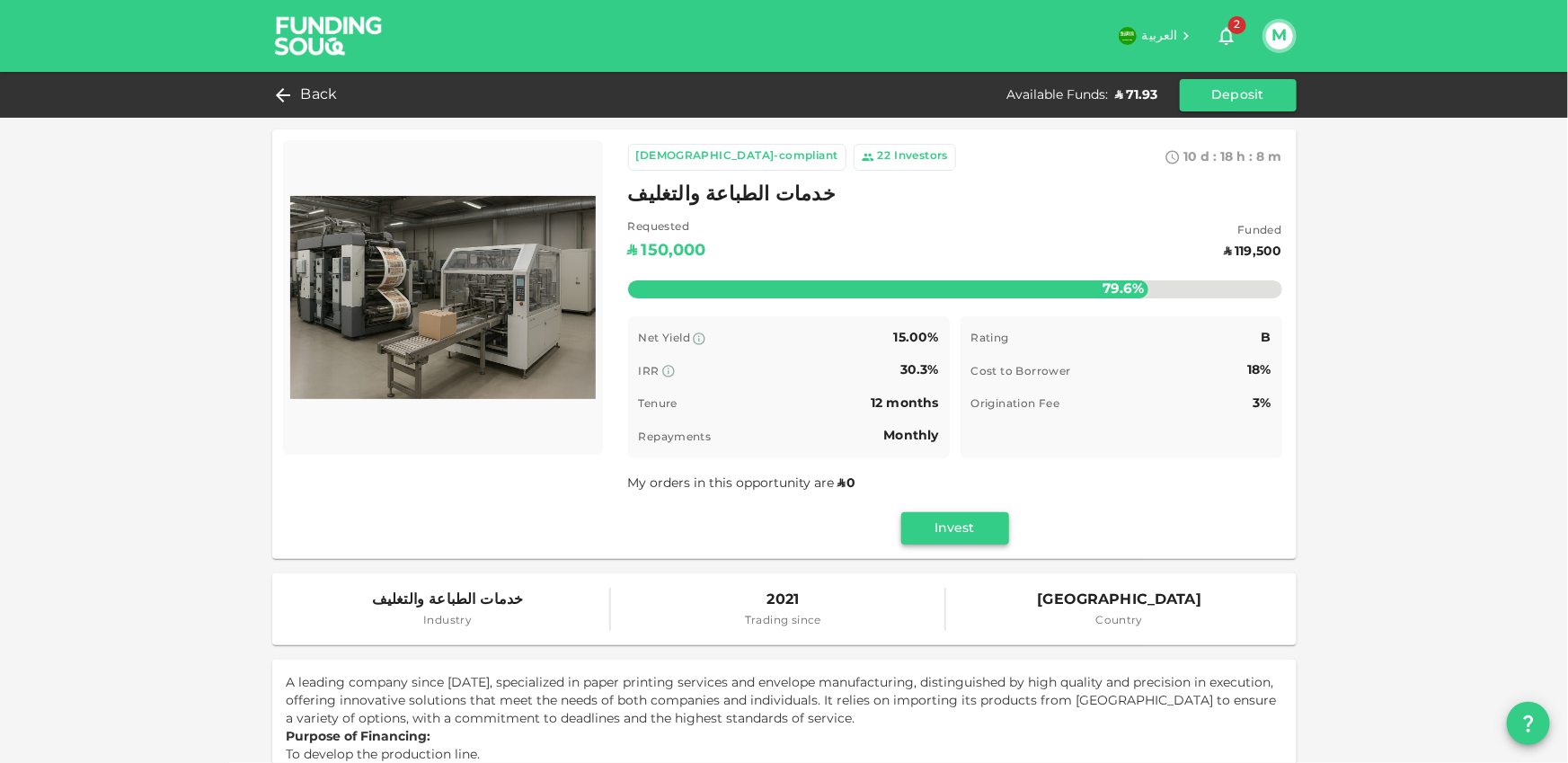
click at [952, 541] on button "Invest" at bounding box center [955, 528] width 108 height 32
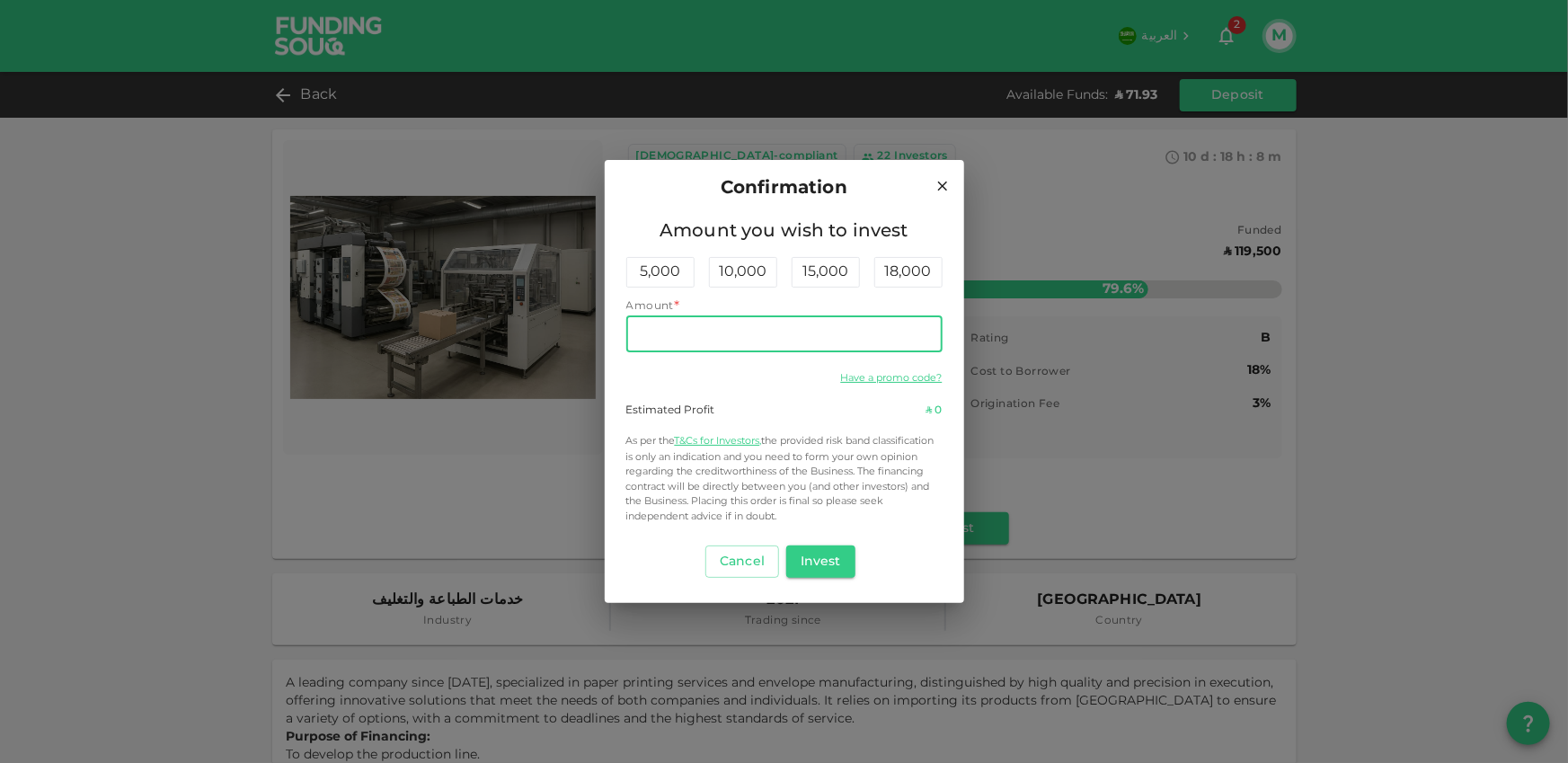
click at [780, 339] on input "Amount" at bounding box center [784, 334] width 316 height 36
type input "10"
click at [827, 559] on button "Invest" at bounding box center [821, 562] width 69 height 32
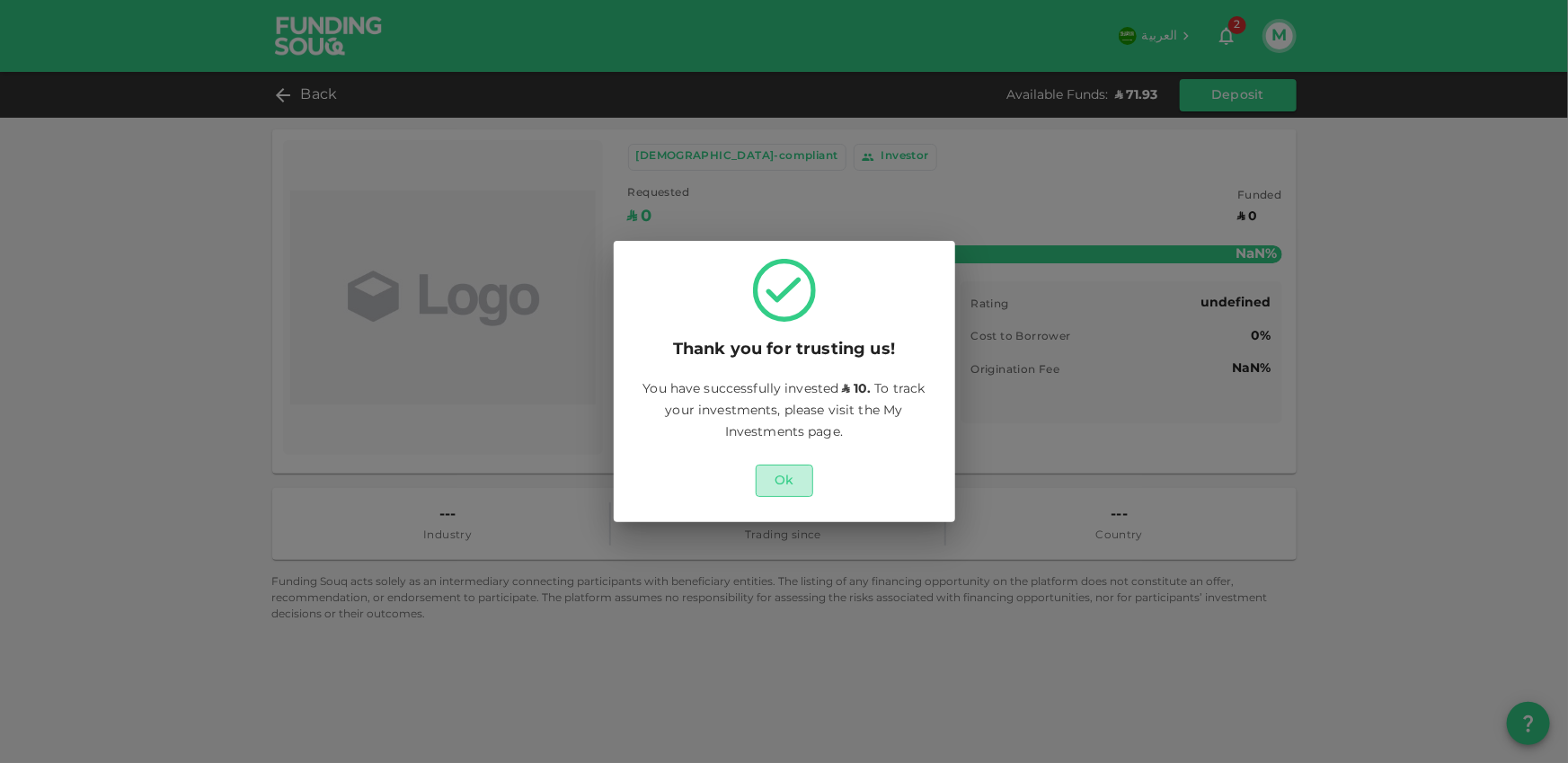
click at [802, 484] on button "Ok" at bounding box center [784, 481] width 58 height 32
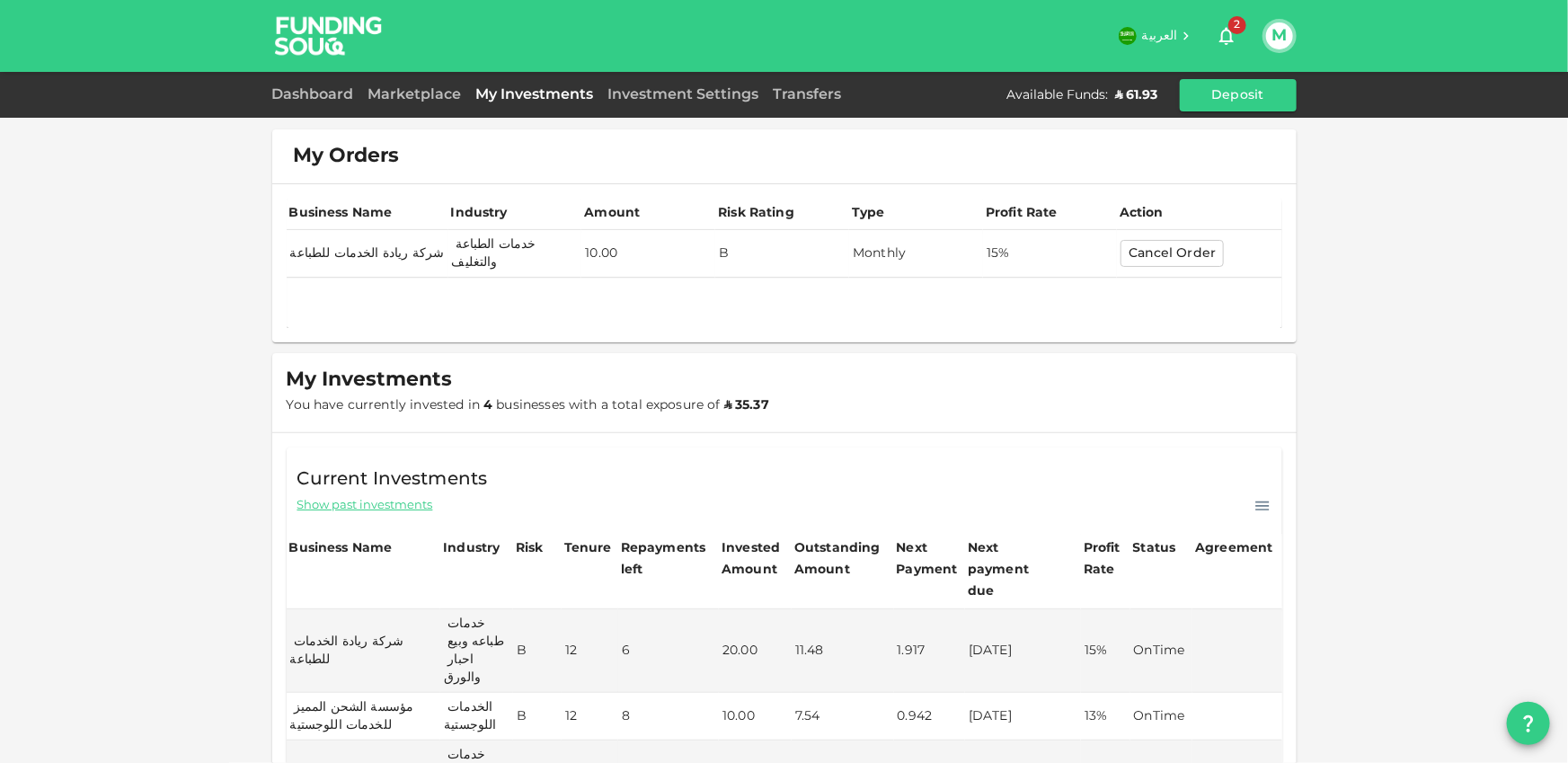
click at [1201, 244] on button "Cancel Order" at bounding box center [1172, 253] width 103 height 27
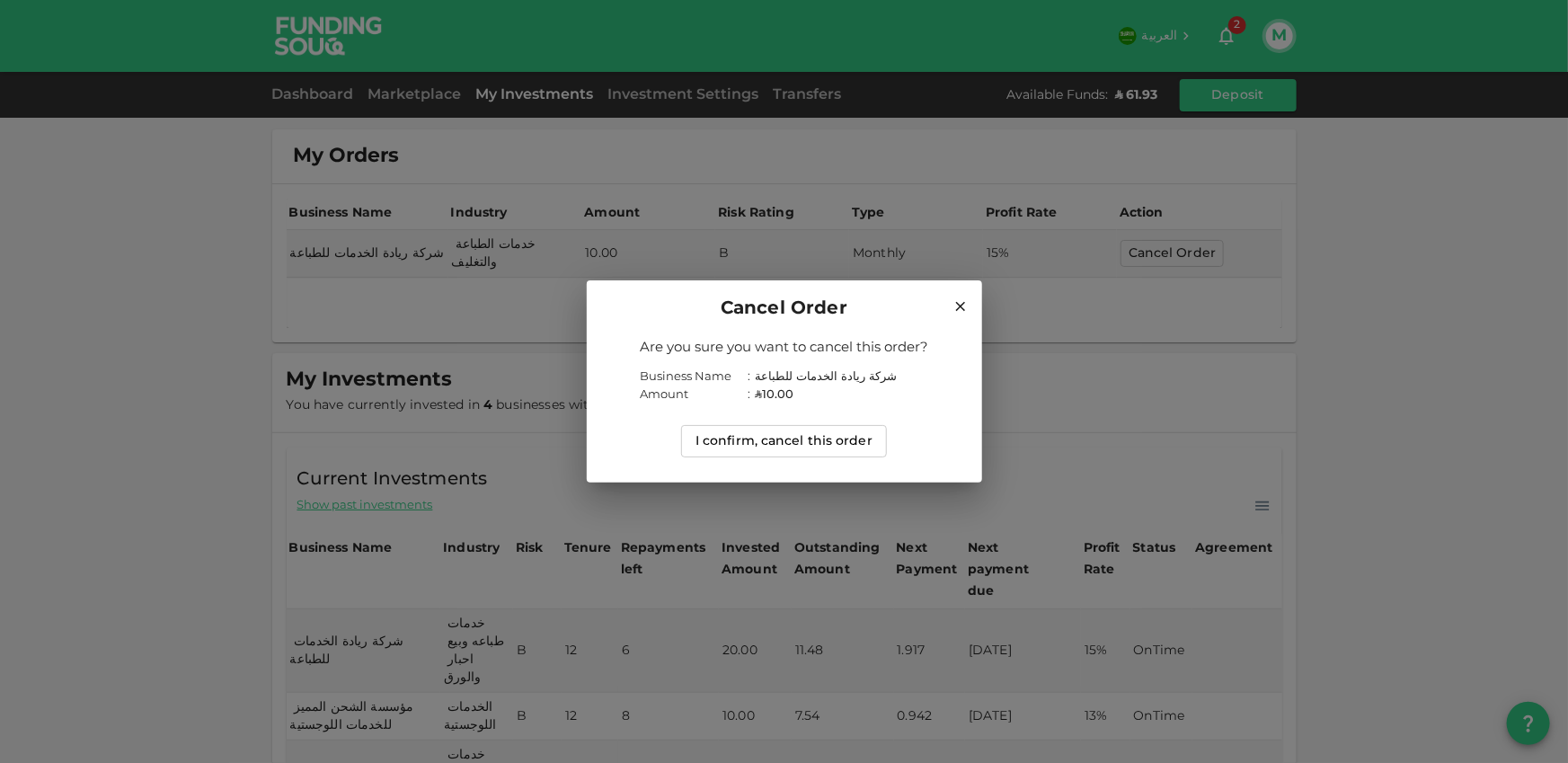
click at [850, 448] on button "I confirm, cancel this order" at bounding box center [784, 441] width 206 height 32
